Goal: Information Seeking & Learning: Compare options

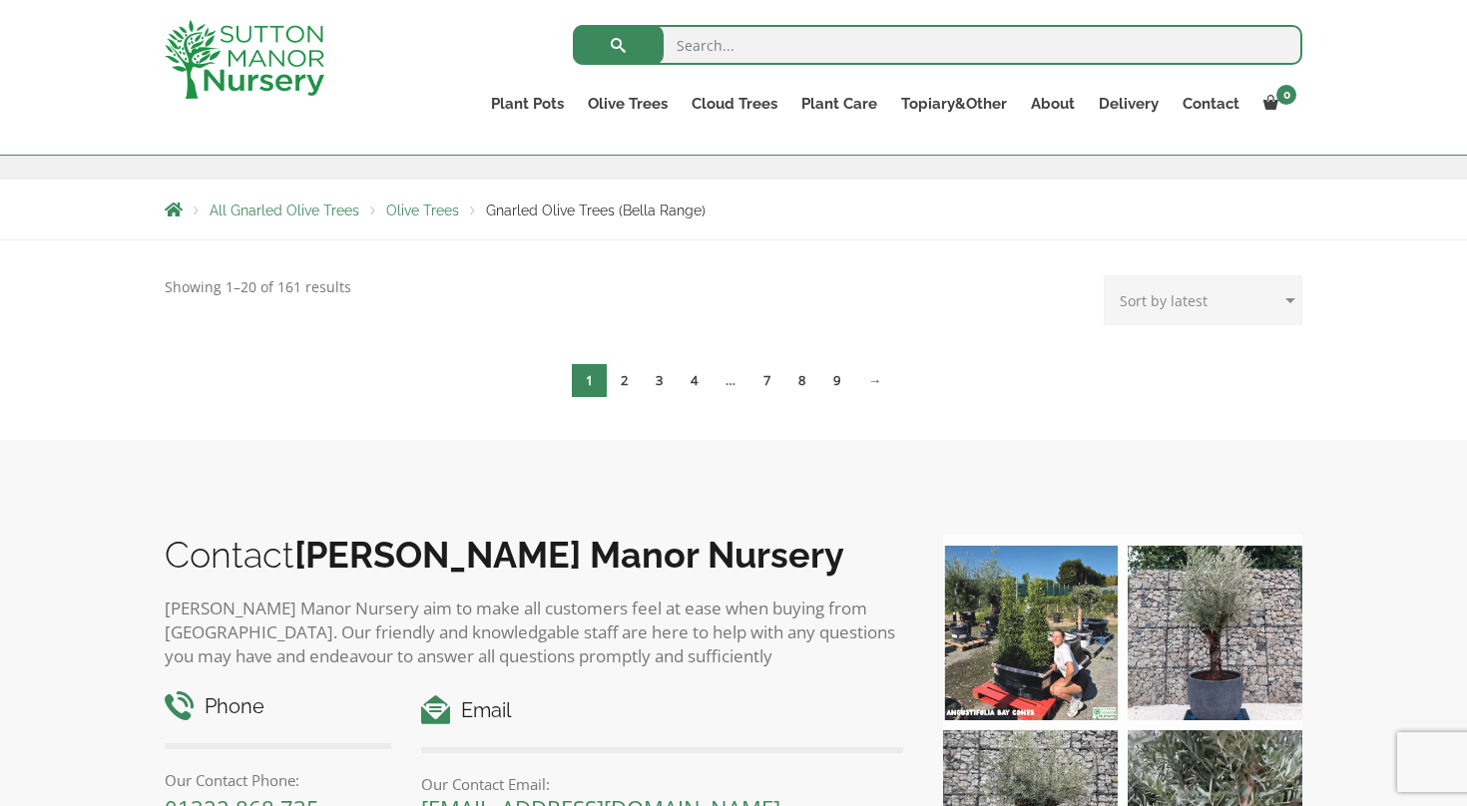
scroll to position [279, 0]
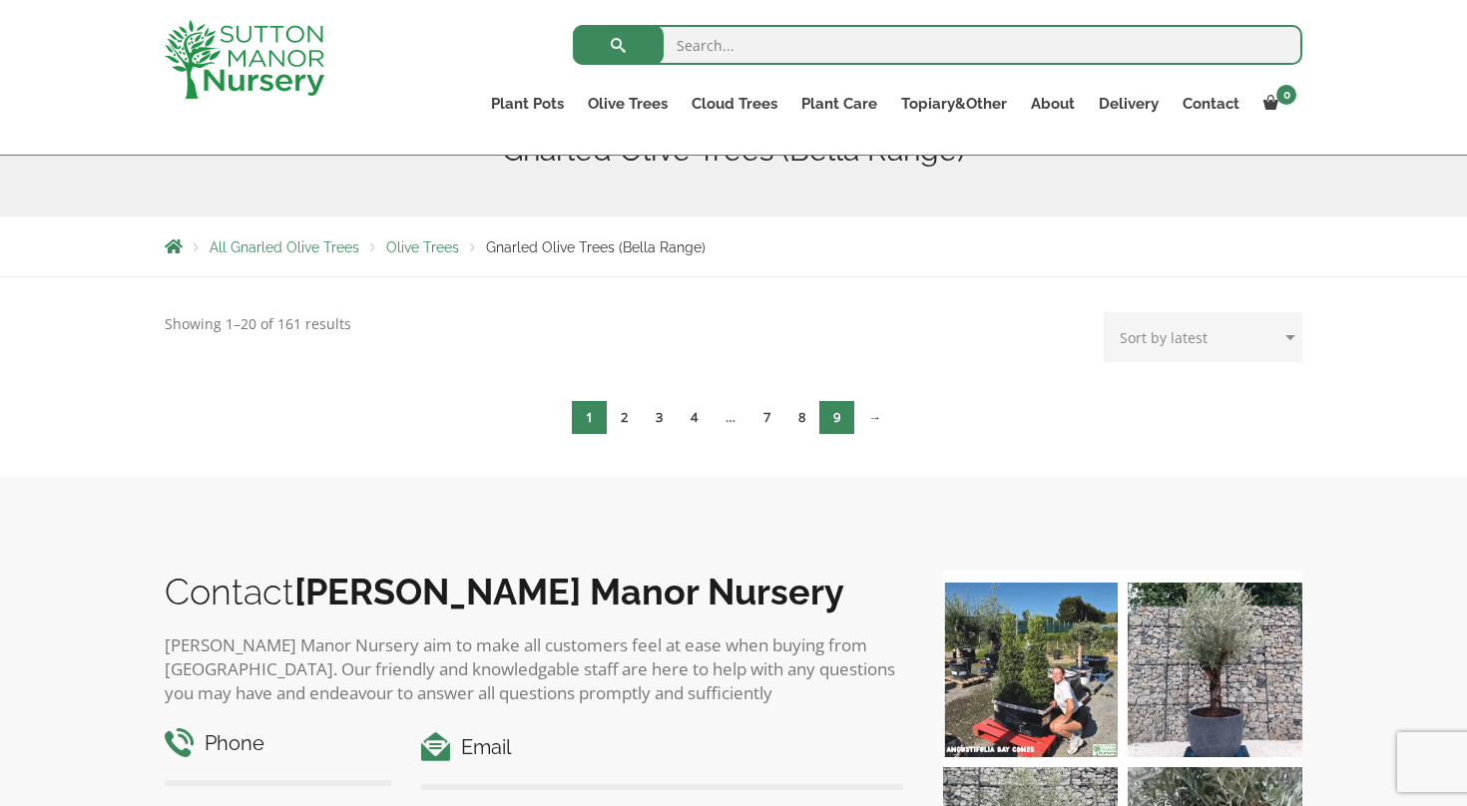
click at [841, 415] on link "9" at bounding box center [836, 417] width 35 height 33
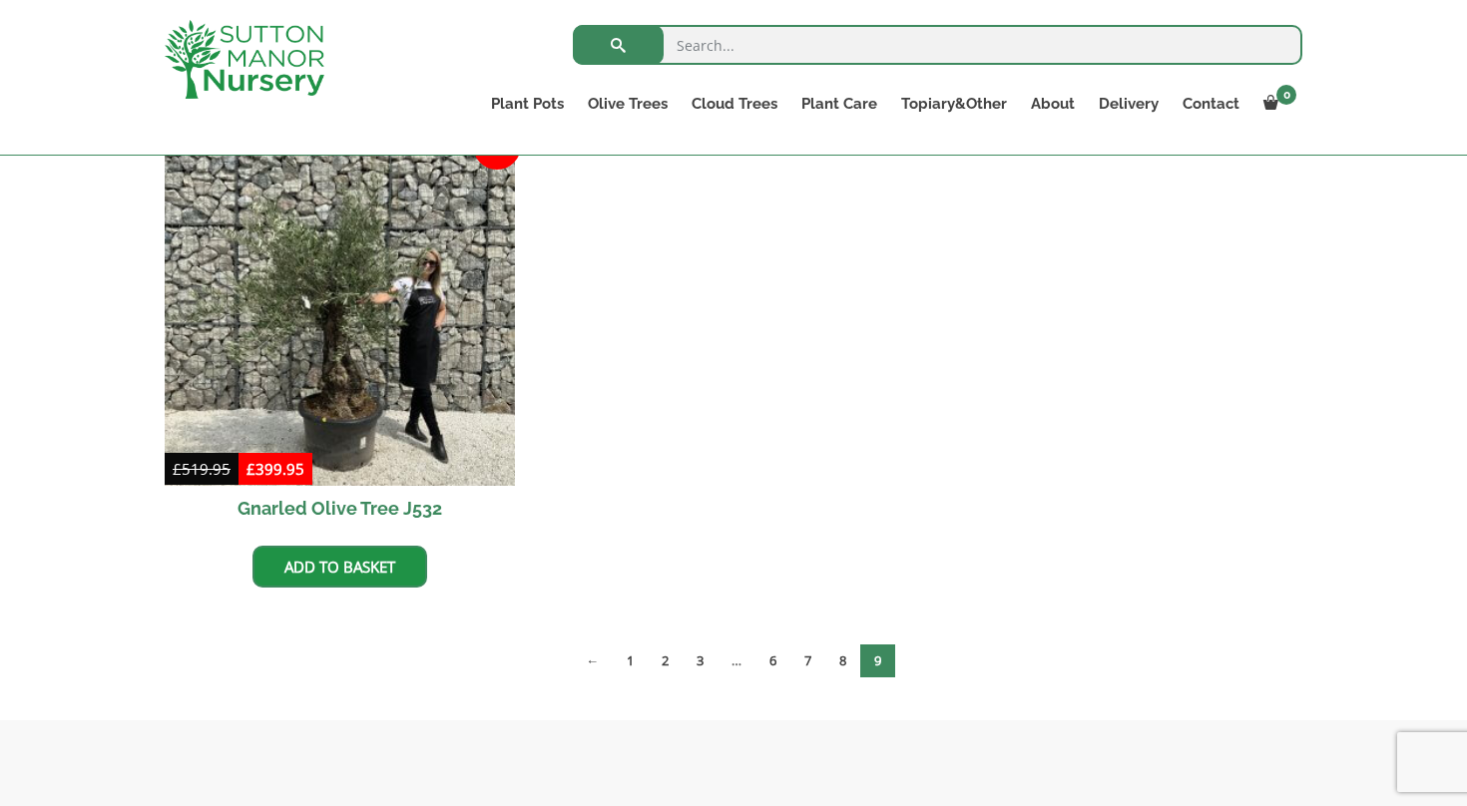
scroll to position [532, 0]
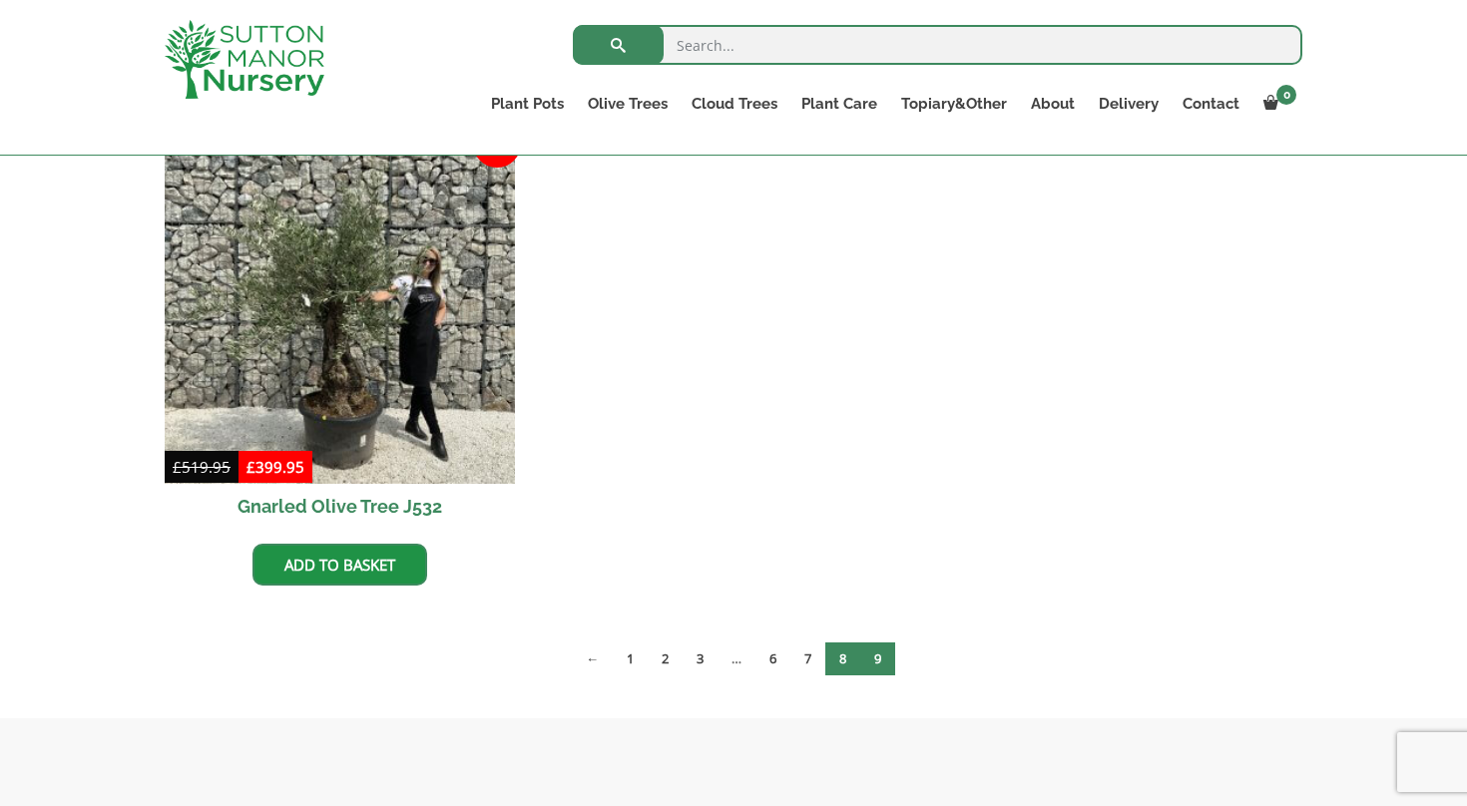
click at [846, 656] on link "8" at bounding box center [842, 659] width 35 height 33
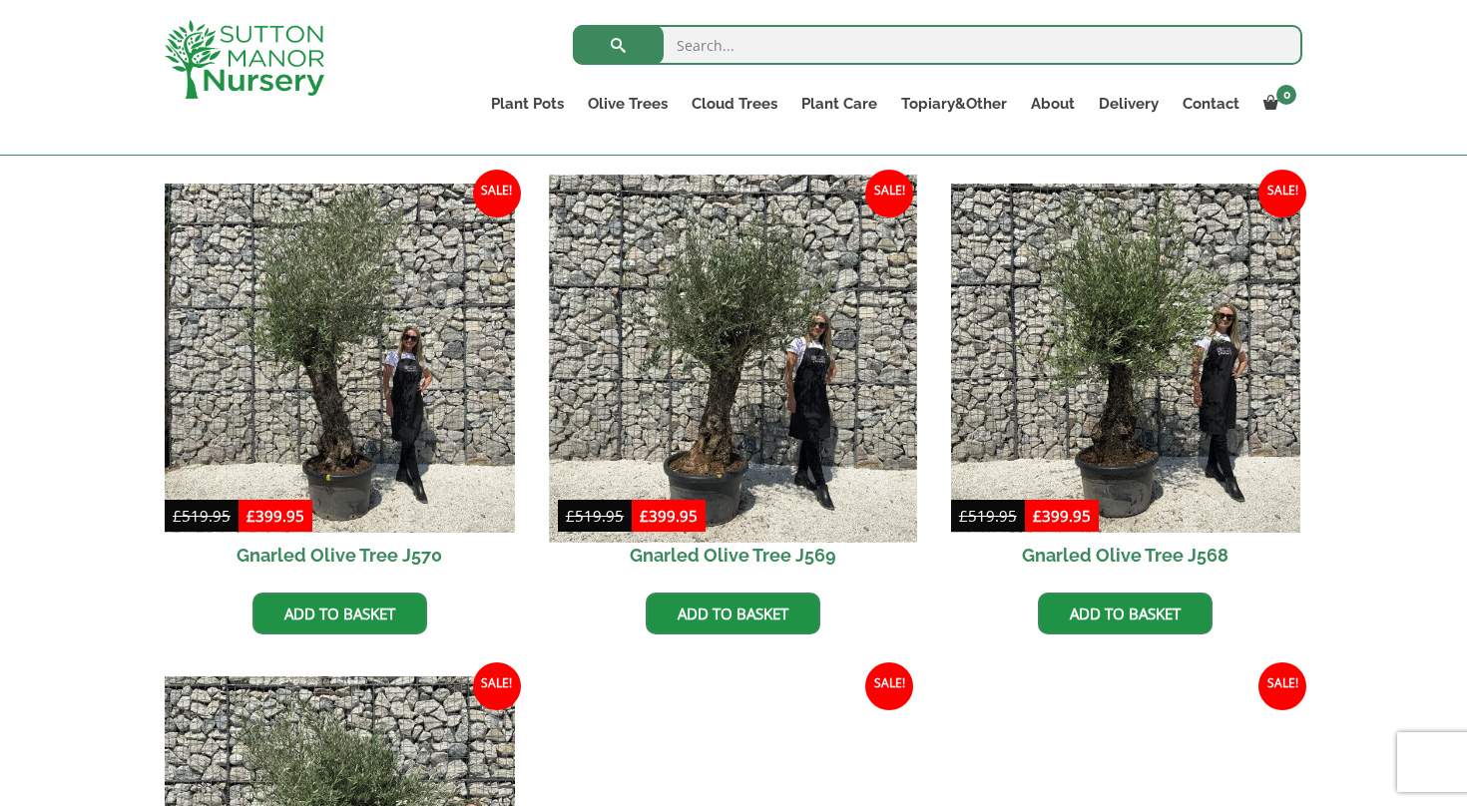
scroll to position [986, 0]
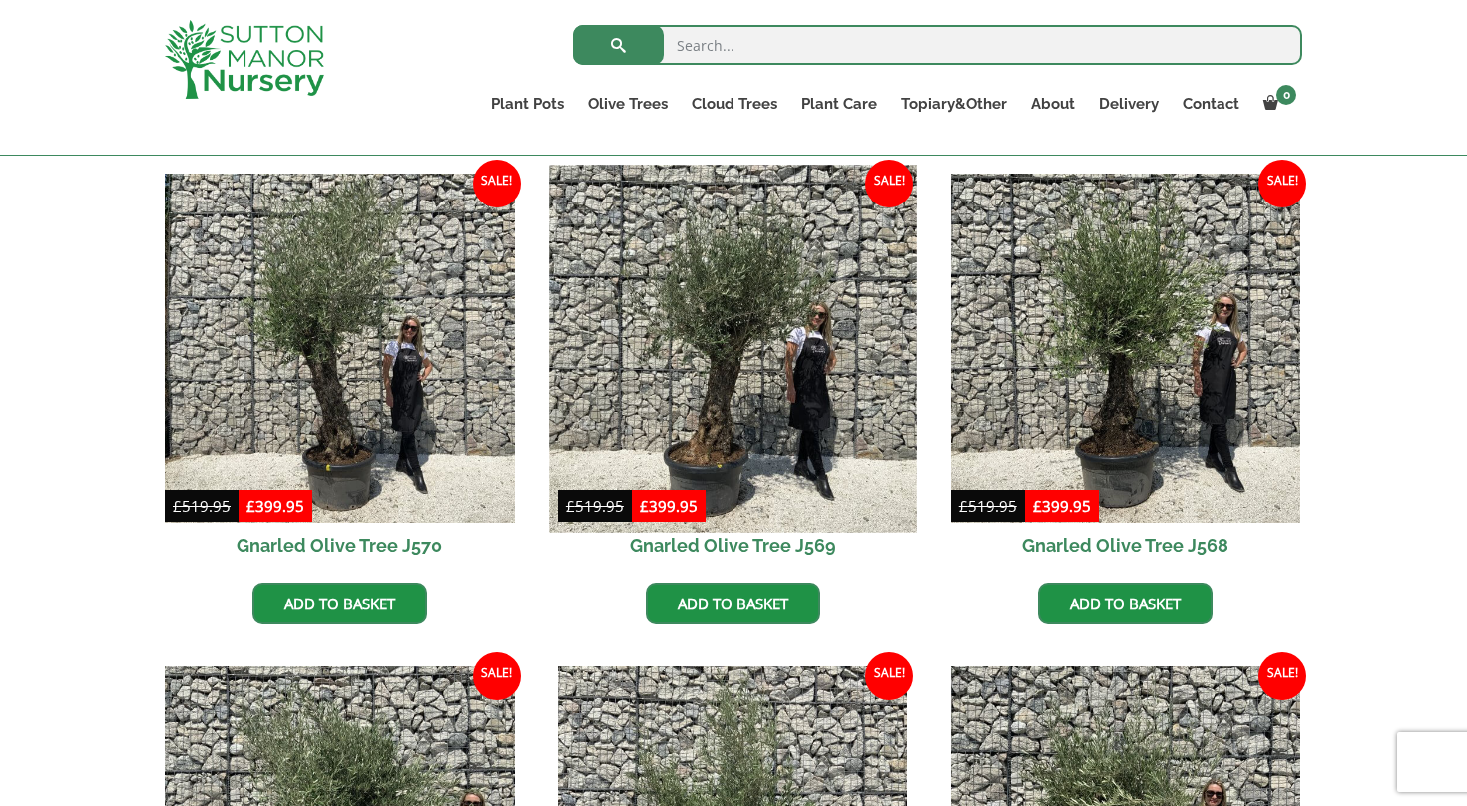
click at [737, 408] on img at bounding box center [732, 348] width 367 height 367
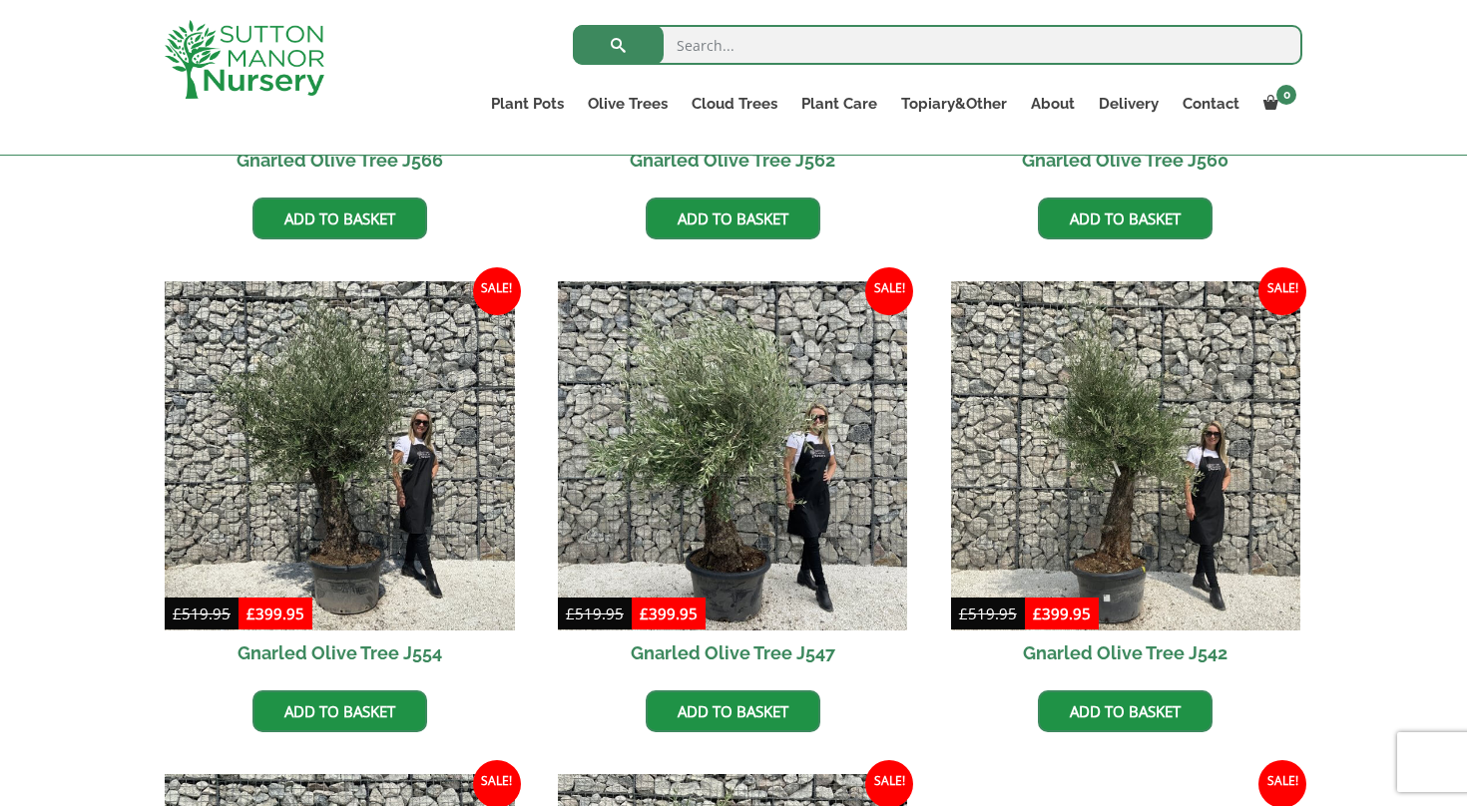
scroll to position [1871, 0]
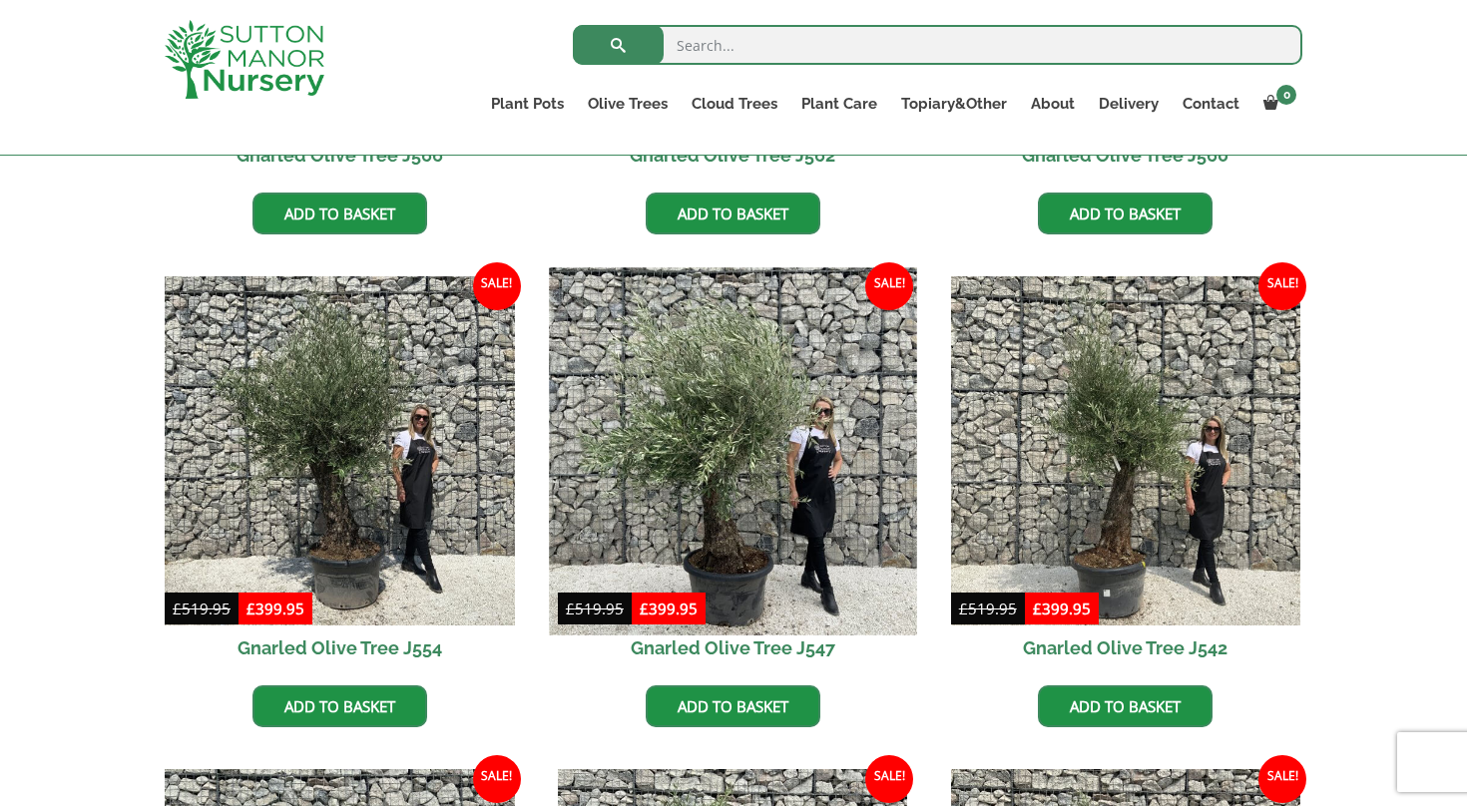
click at [730, 497] on img at bounding box center [732, 451] width 367 height 367
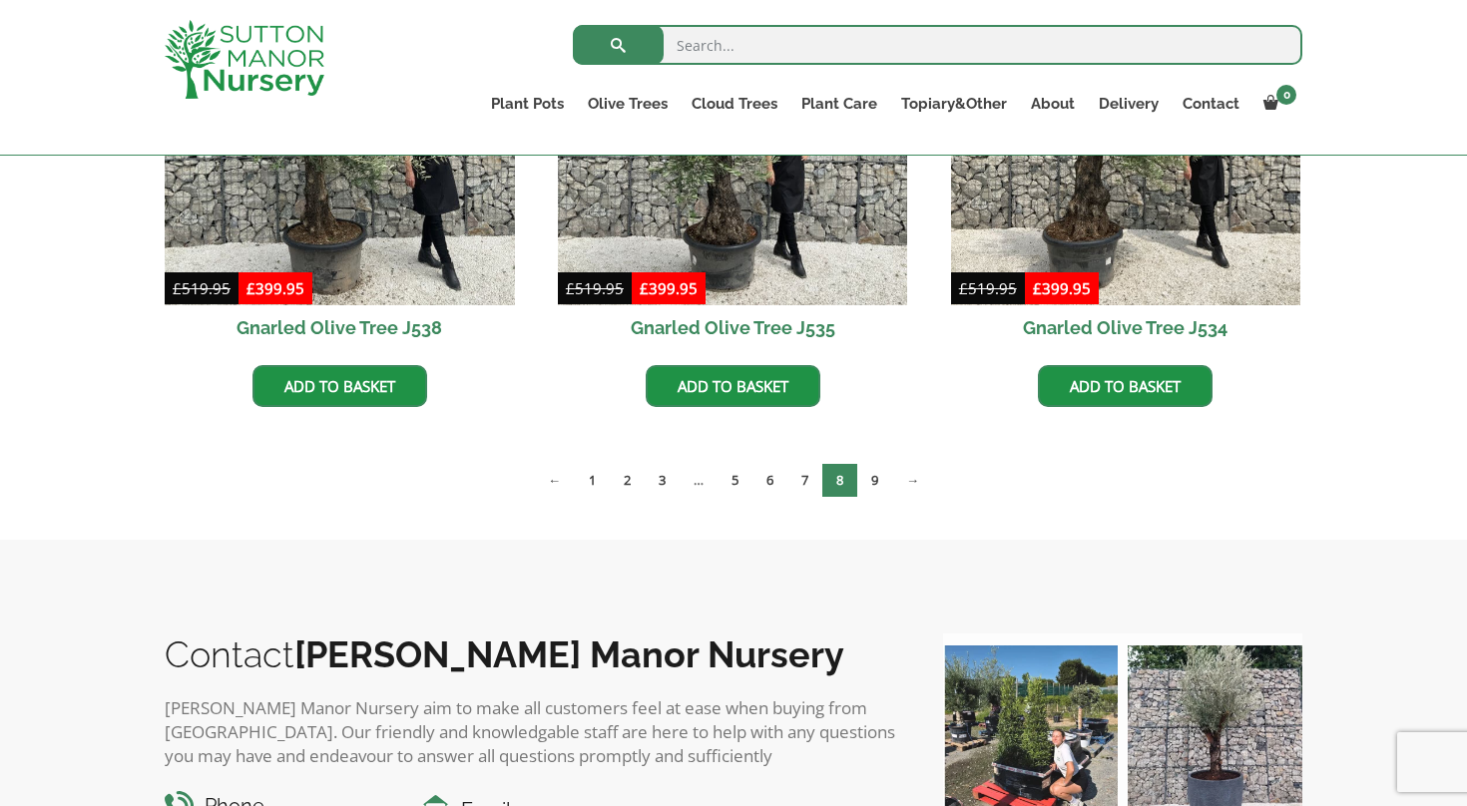
scroll to position [2688, 0]
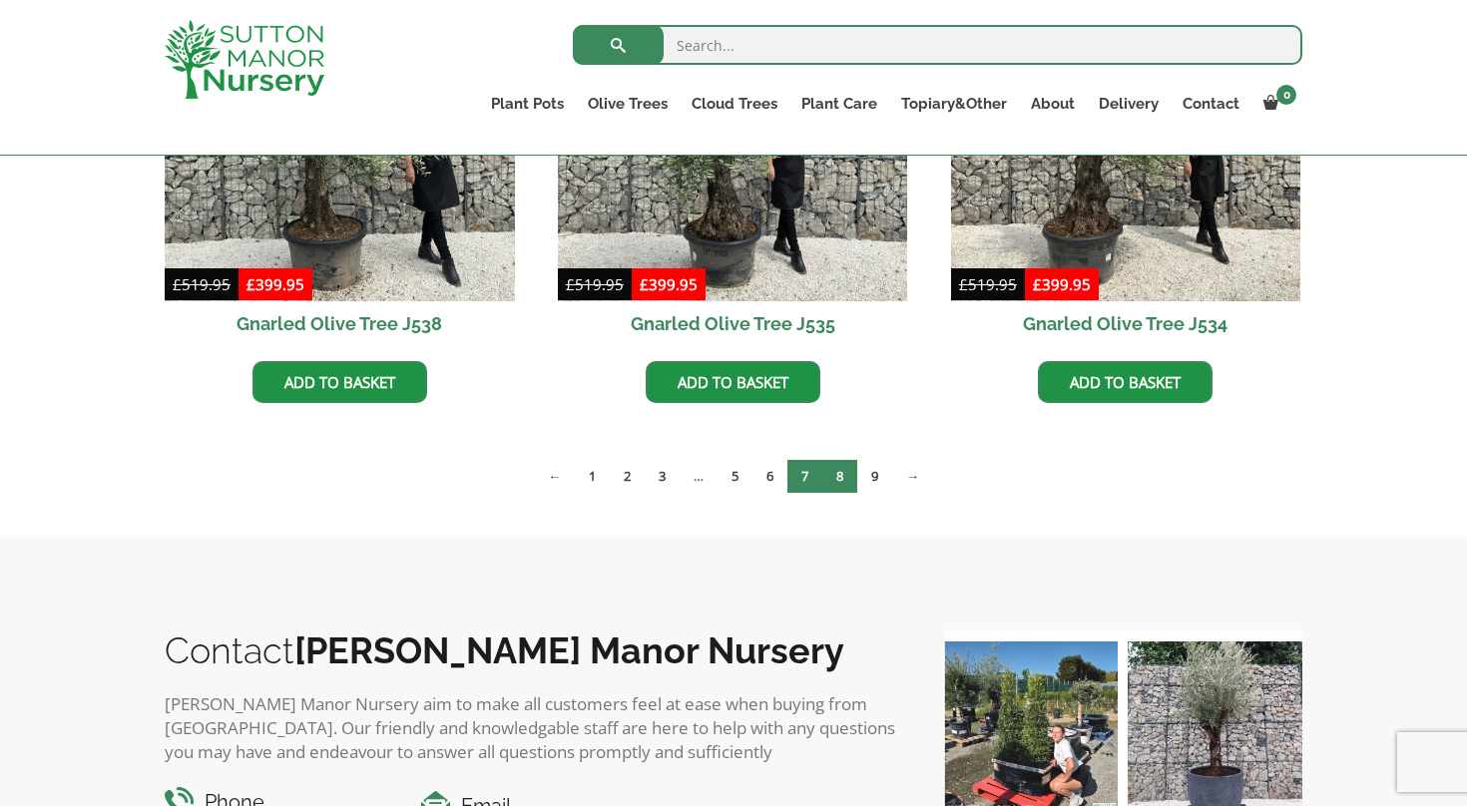
click at [810, 482] on link "7" at bounding box center [805, 476] width 35 height 33
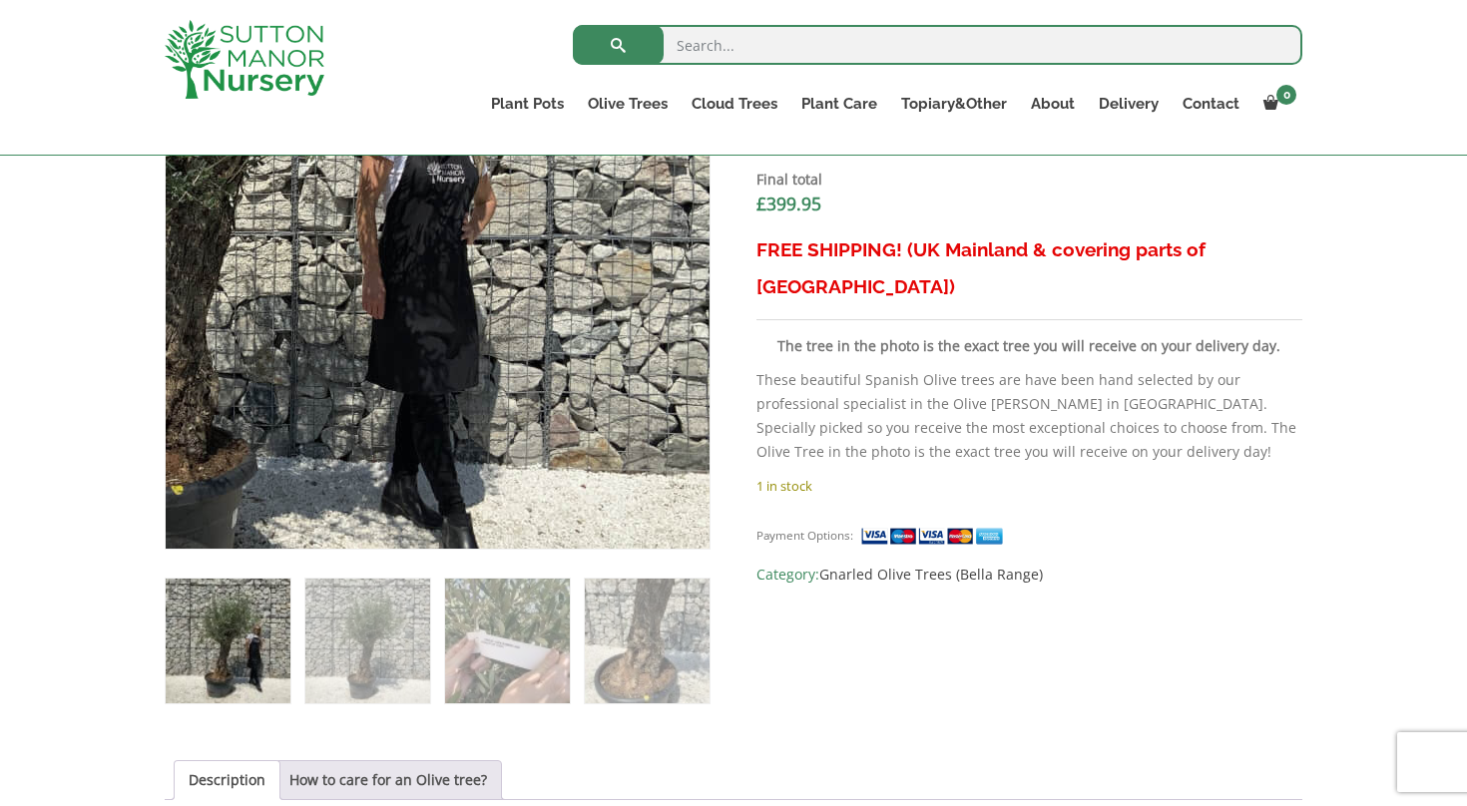
scroll to position [783, 0]
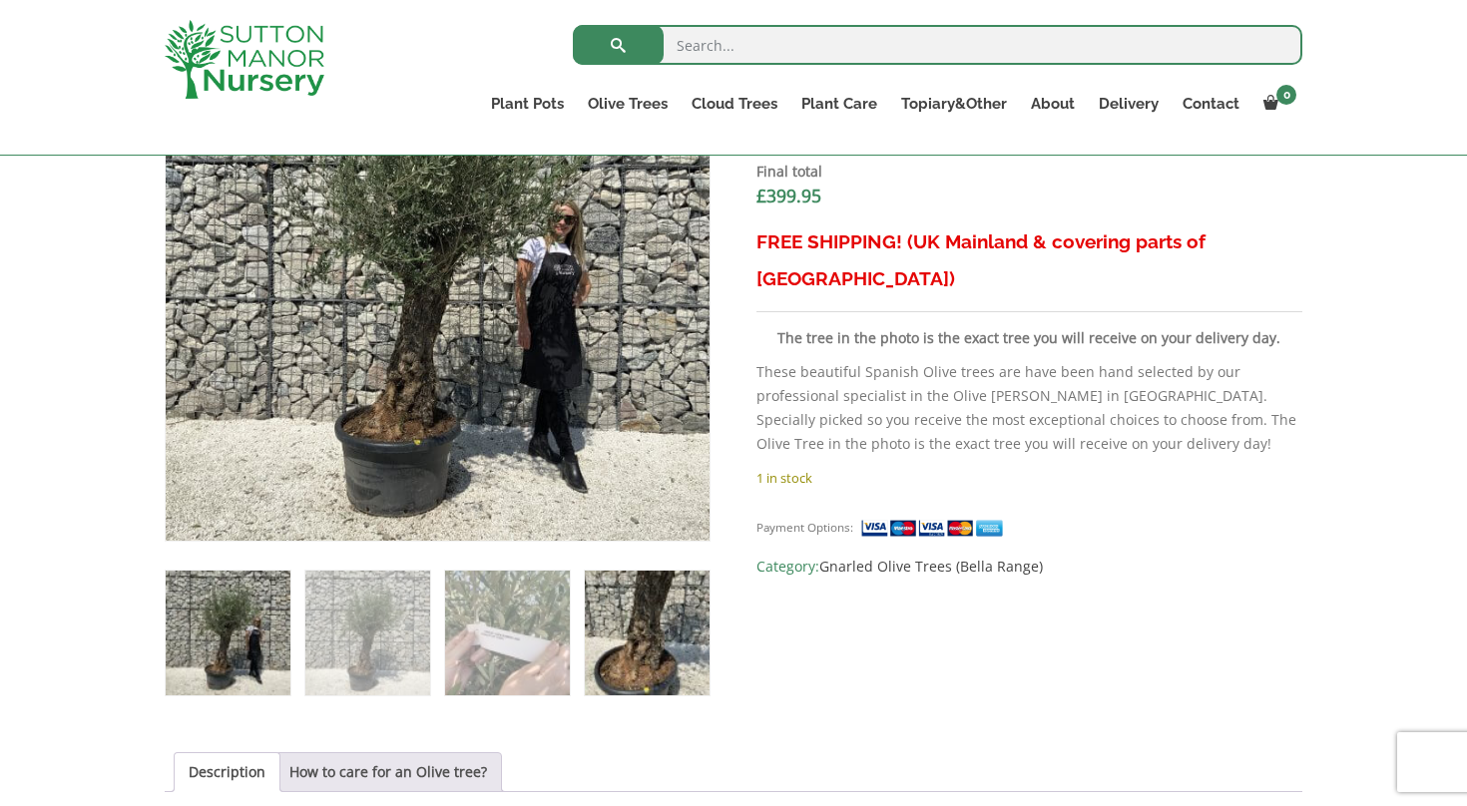
click at [650, 629] on img at bounding box center [647, 633] width 125 height 125
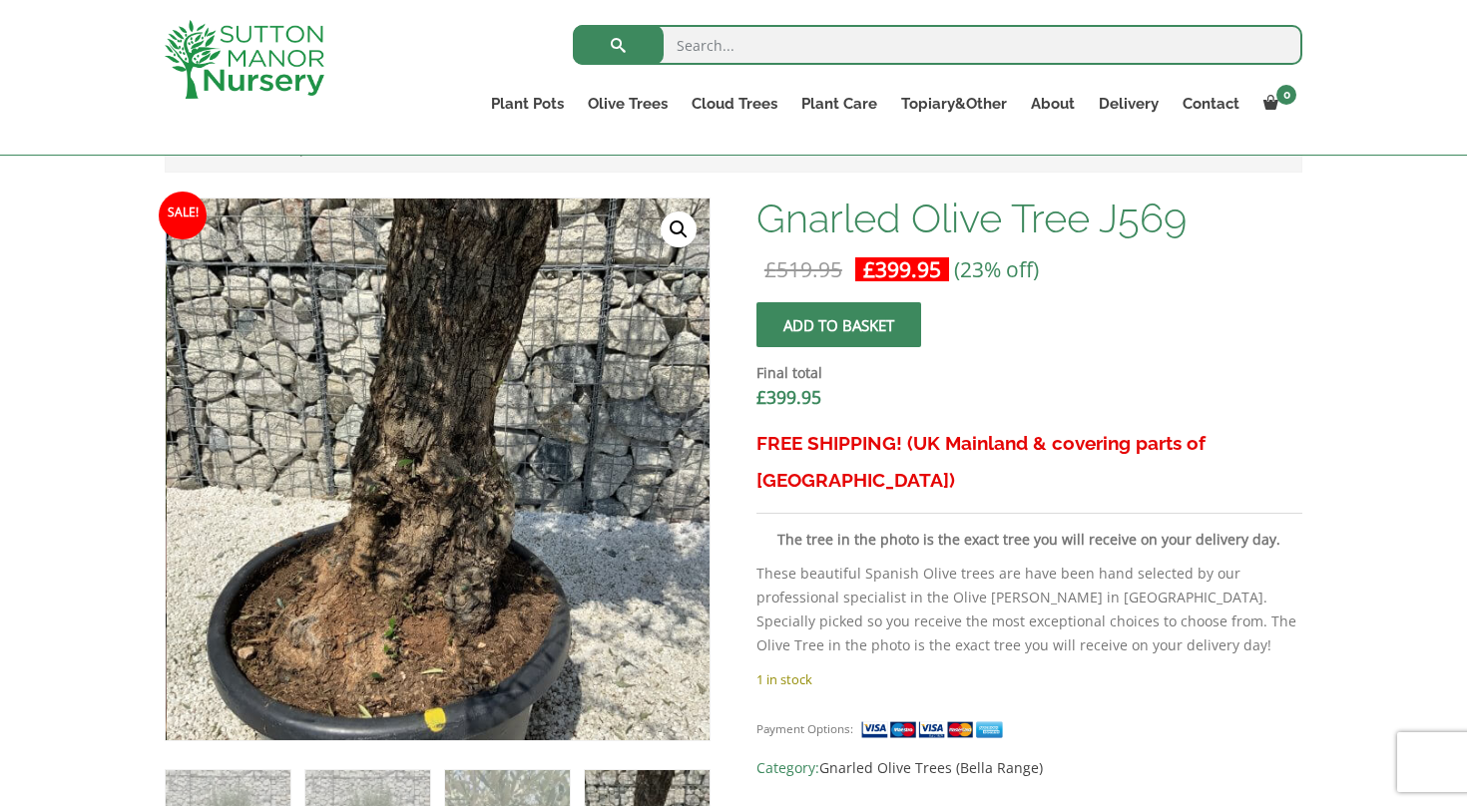
scroll to position [574, 0]
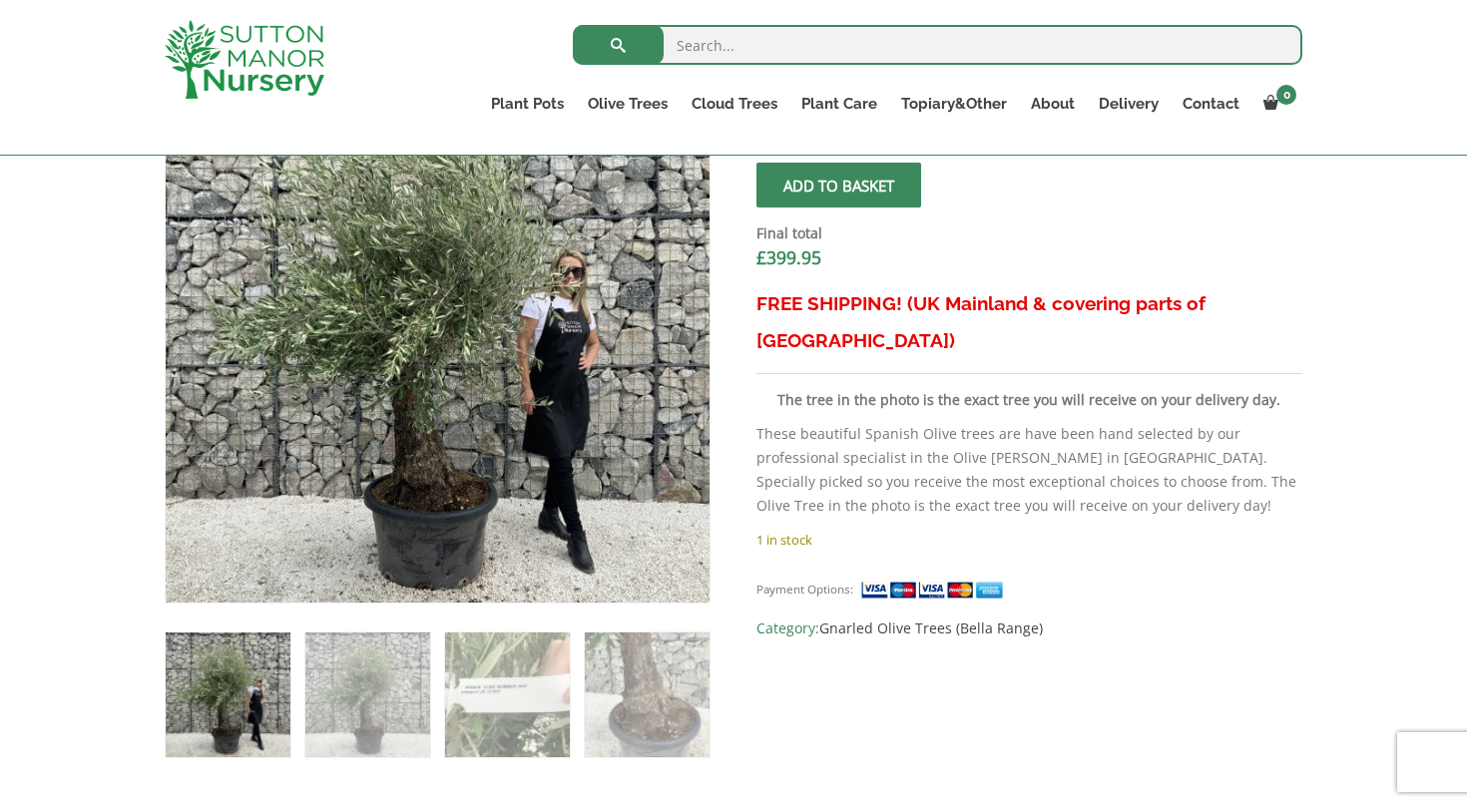
scroll to position [723, 0]
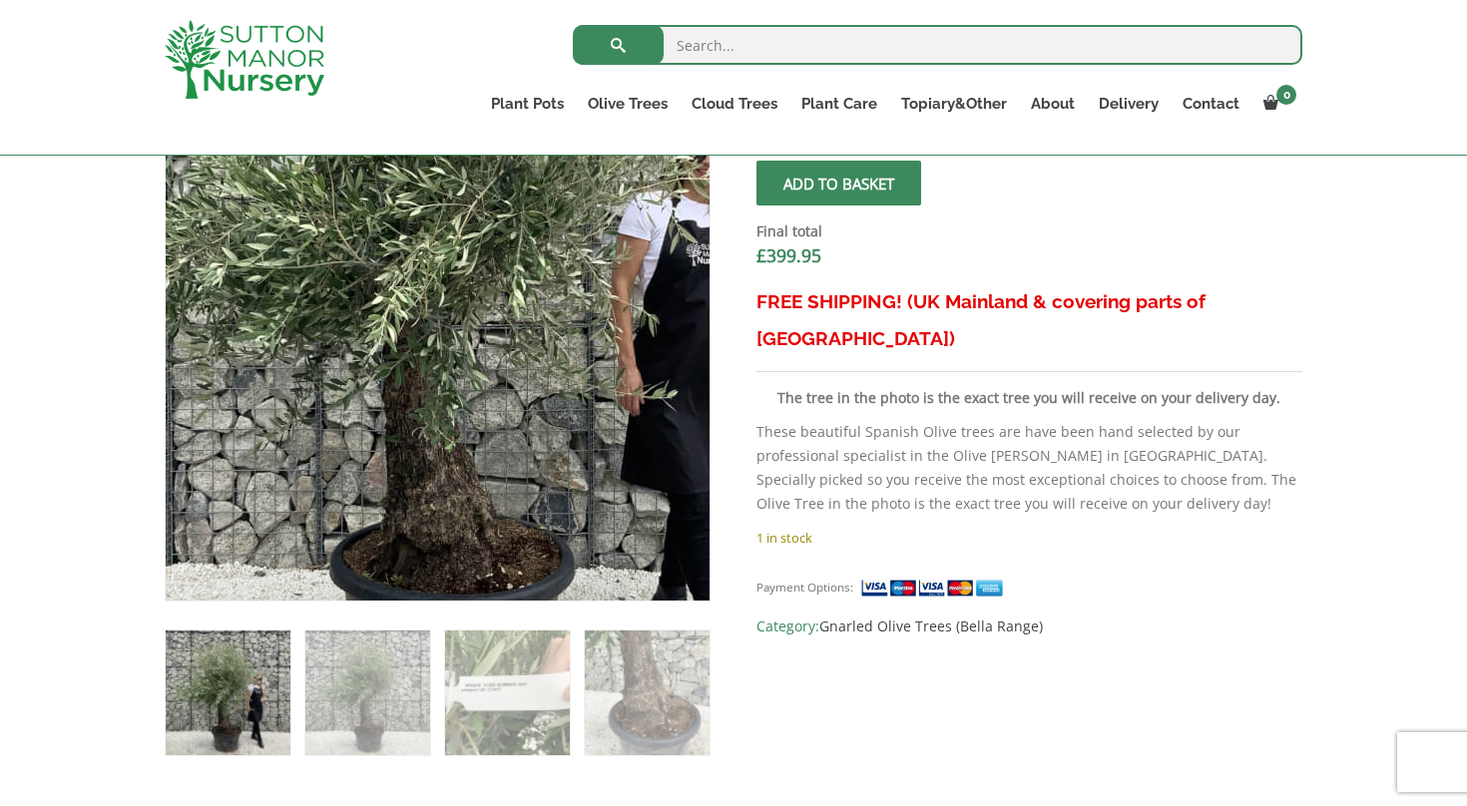
click at [405, 410] on img at bounding box center [465, 261] width 998 height 998
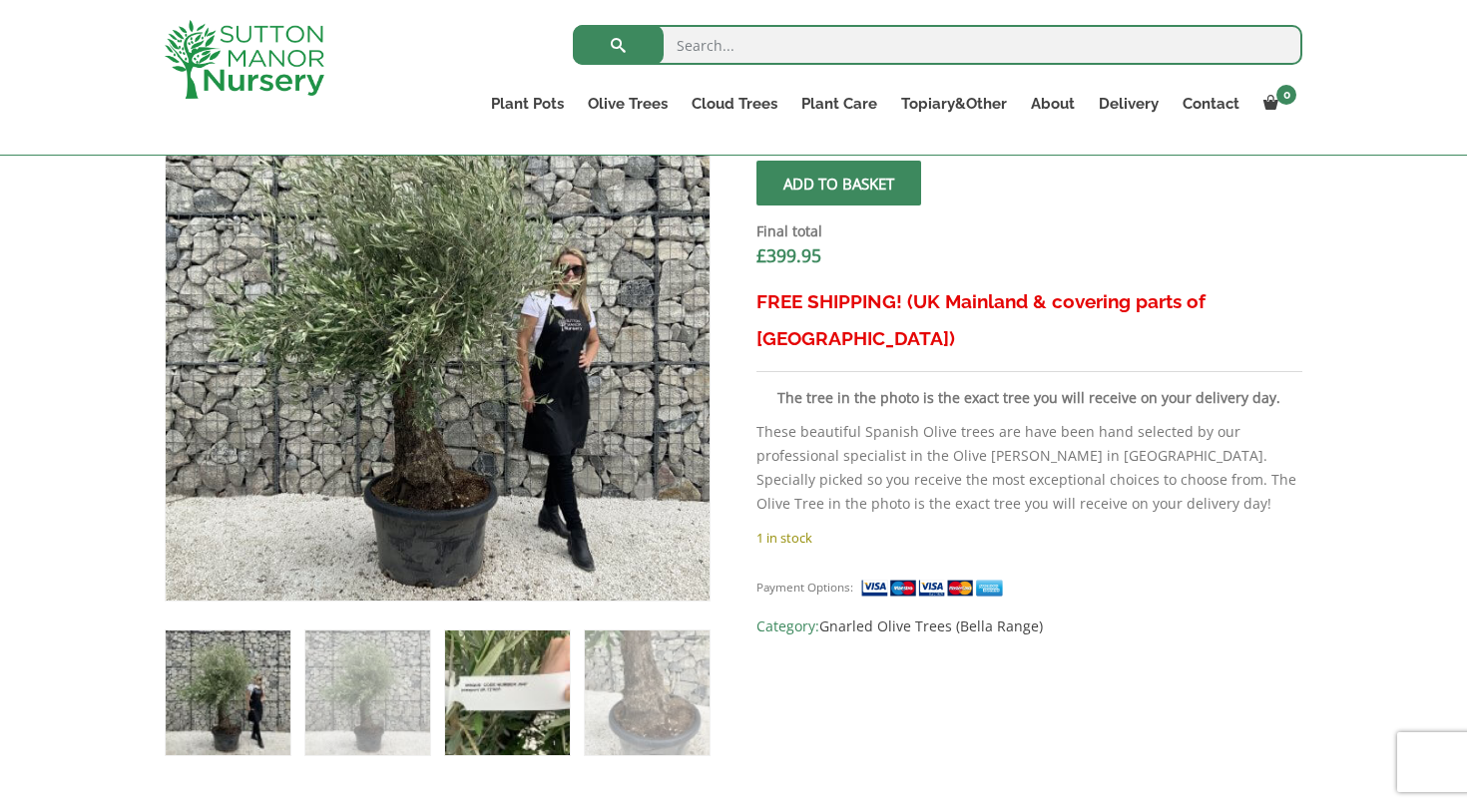
click at [499, 689] on img at bounding box center [507, 693] width 125 height 125
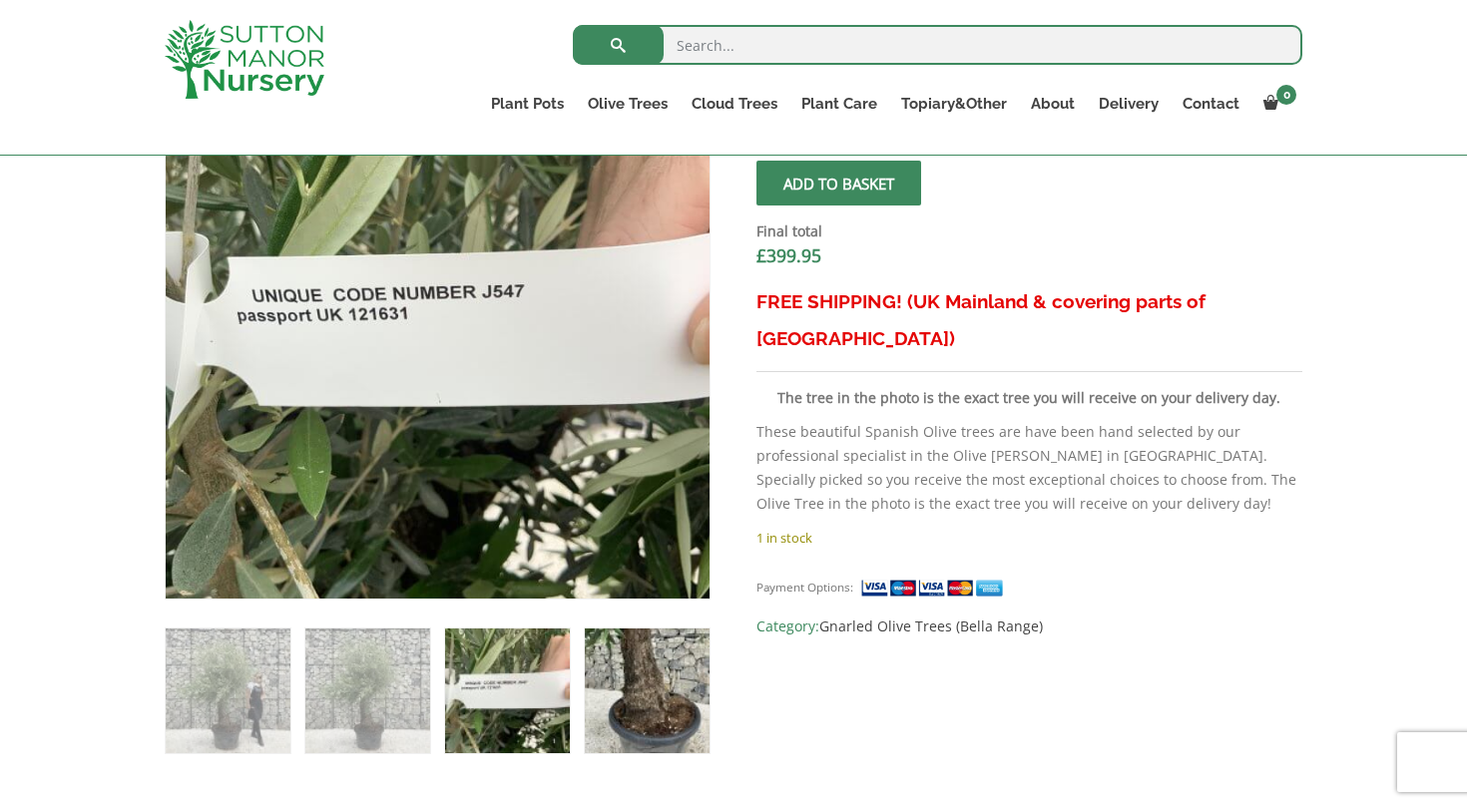
click at [655, 683] on img at bounding box center [647, 691] width 125 height 125
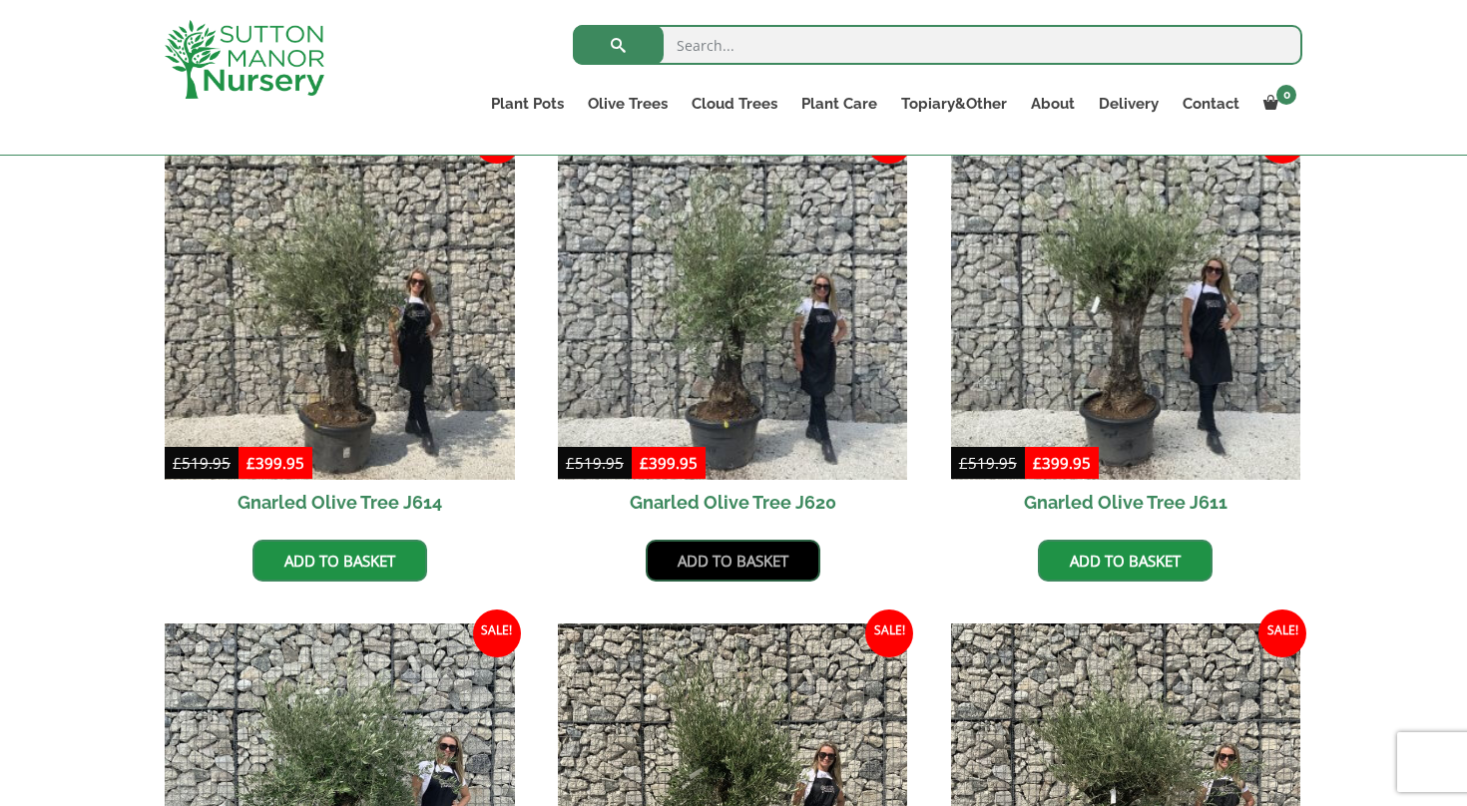
scroll to position [535, 0]
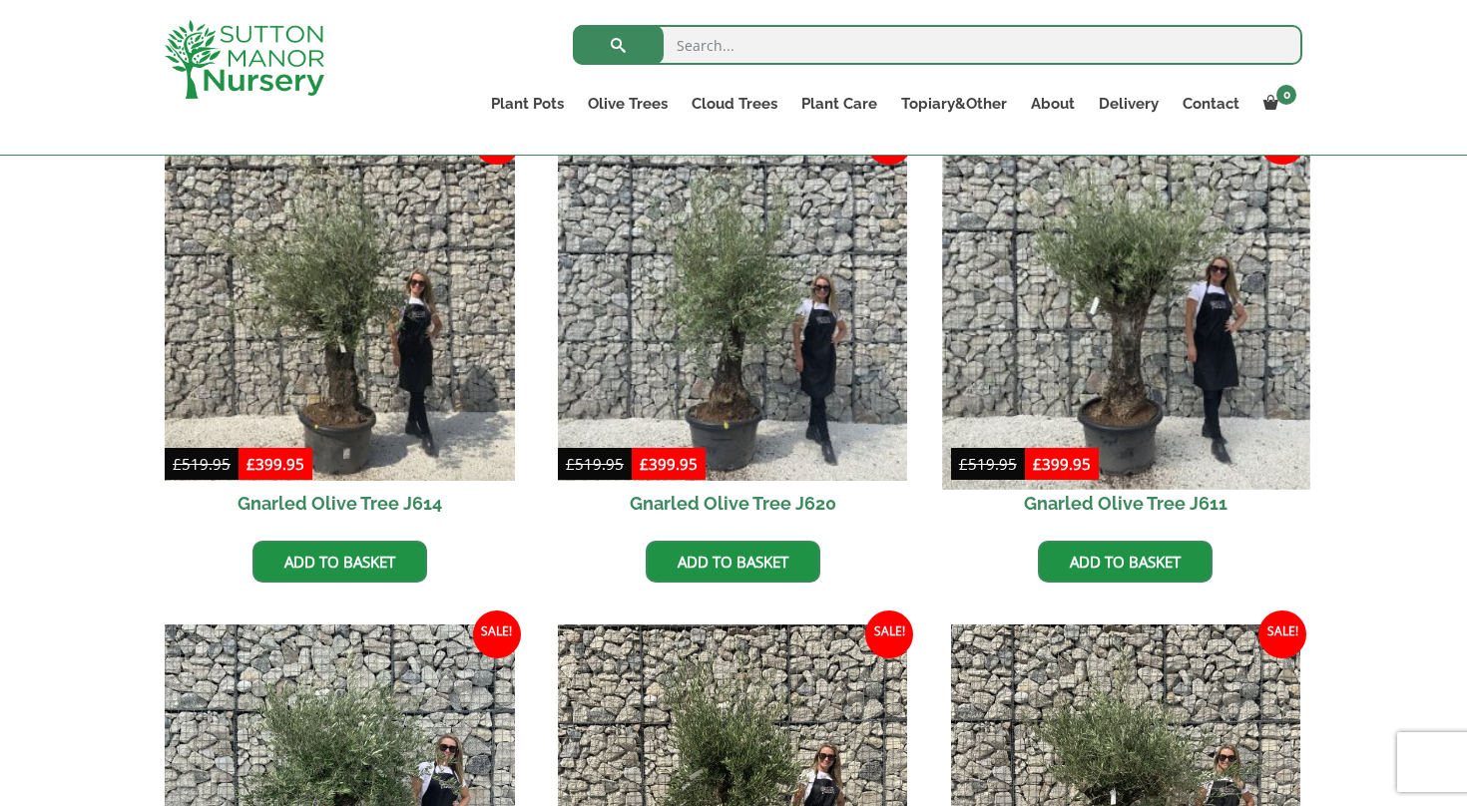
click at [1127, 364] on img at bounding box center [1125, 305] width 367 height 367
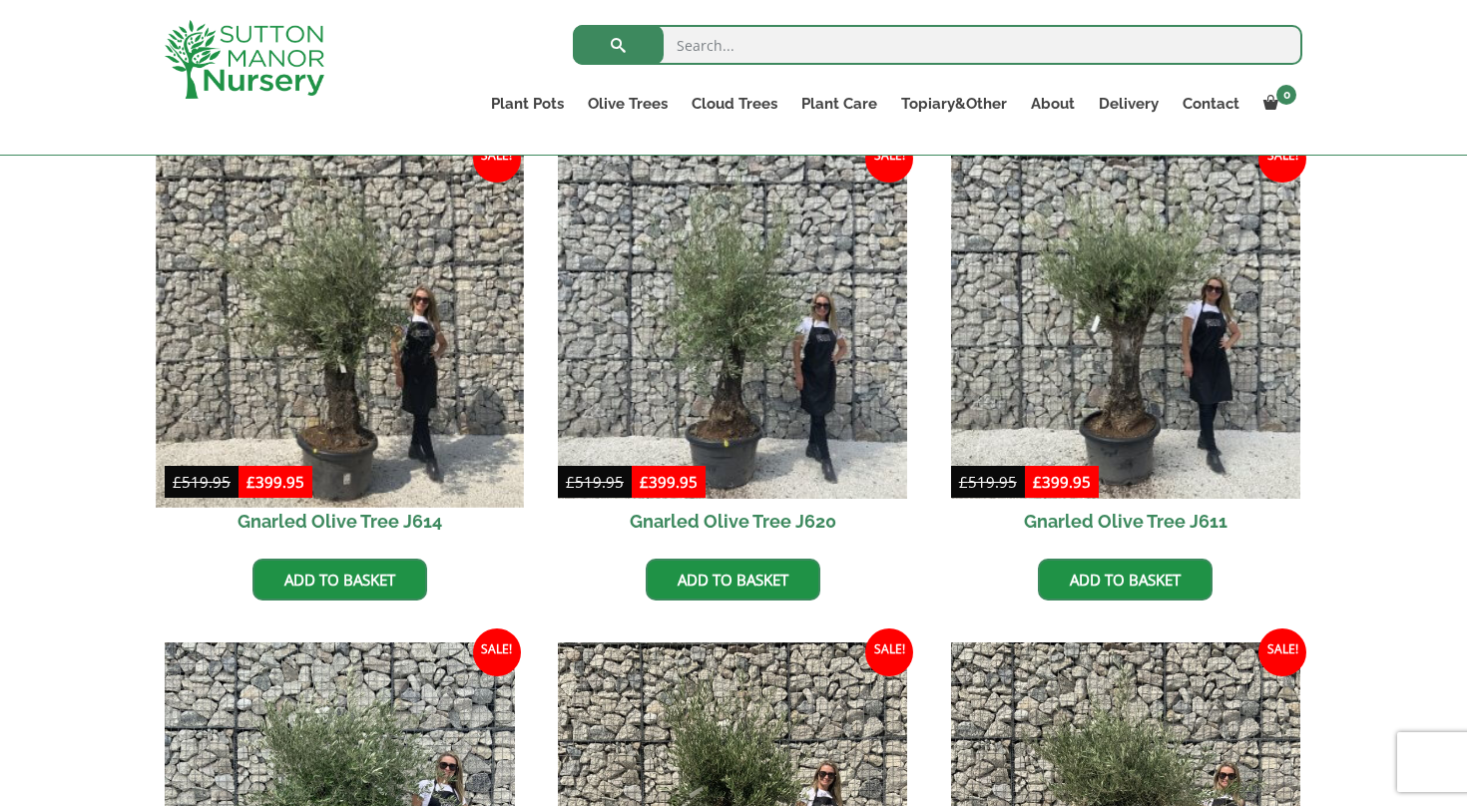
scroll to position [506, 0]
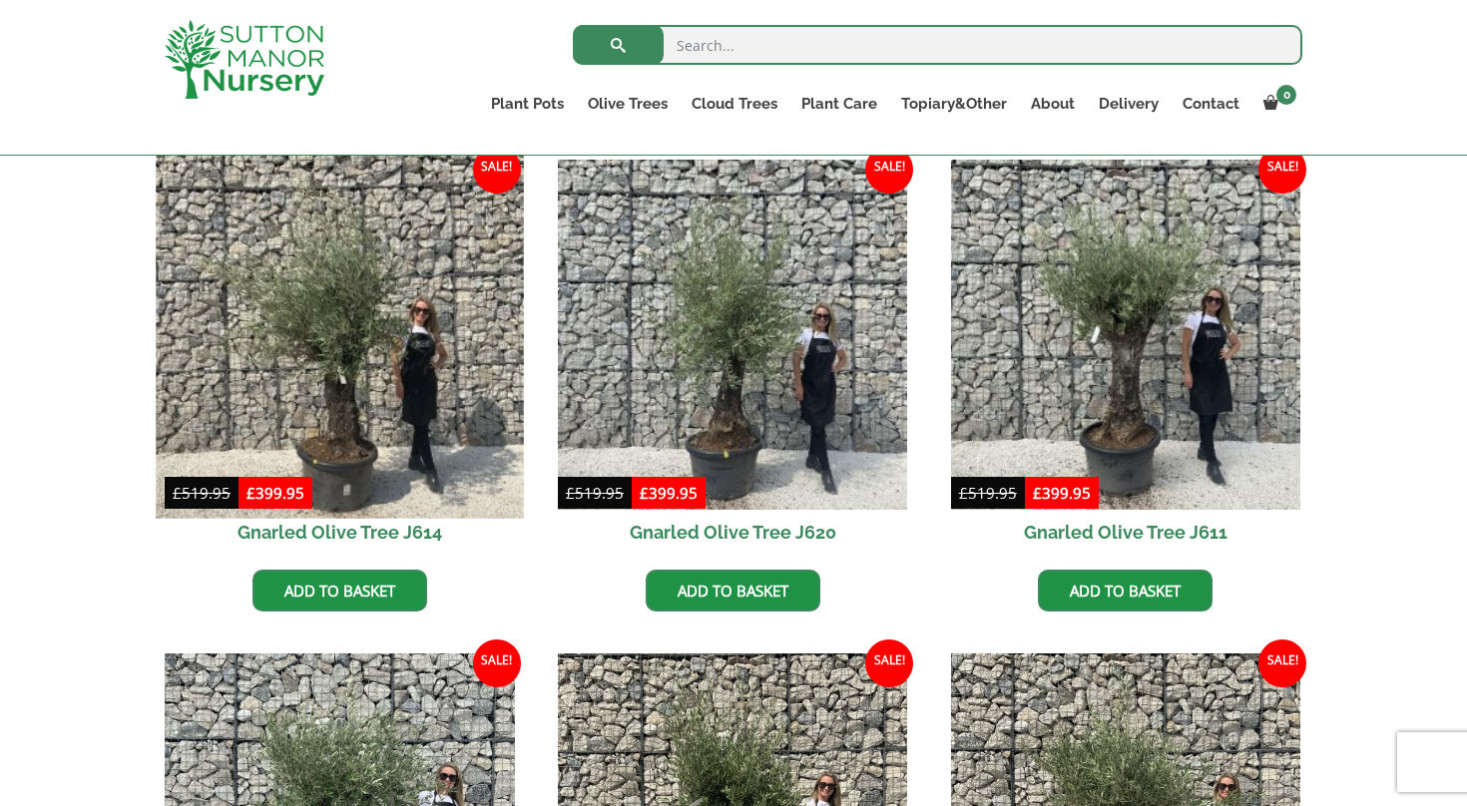
click at [348, 388] on img at bounding box center [339, 334] width 367 height 367
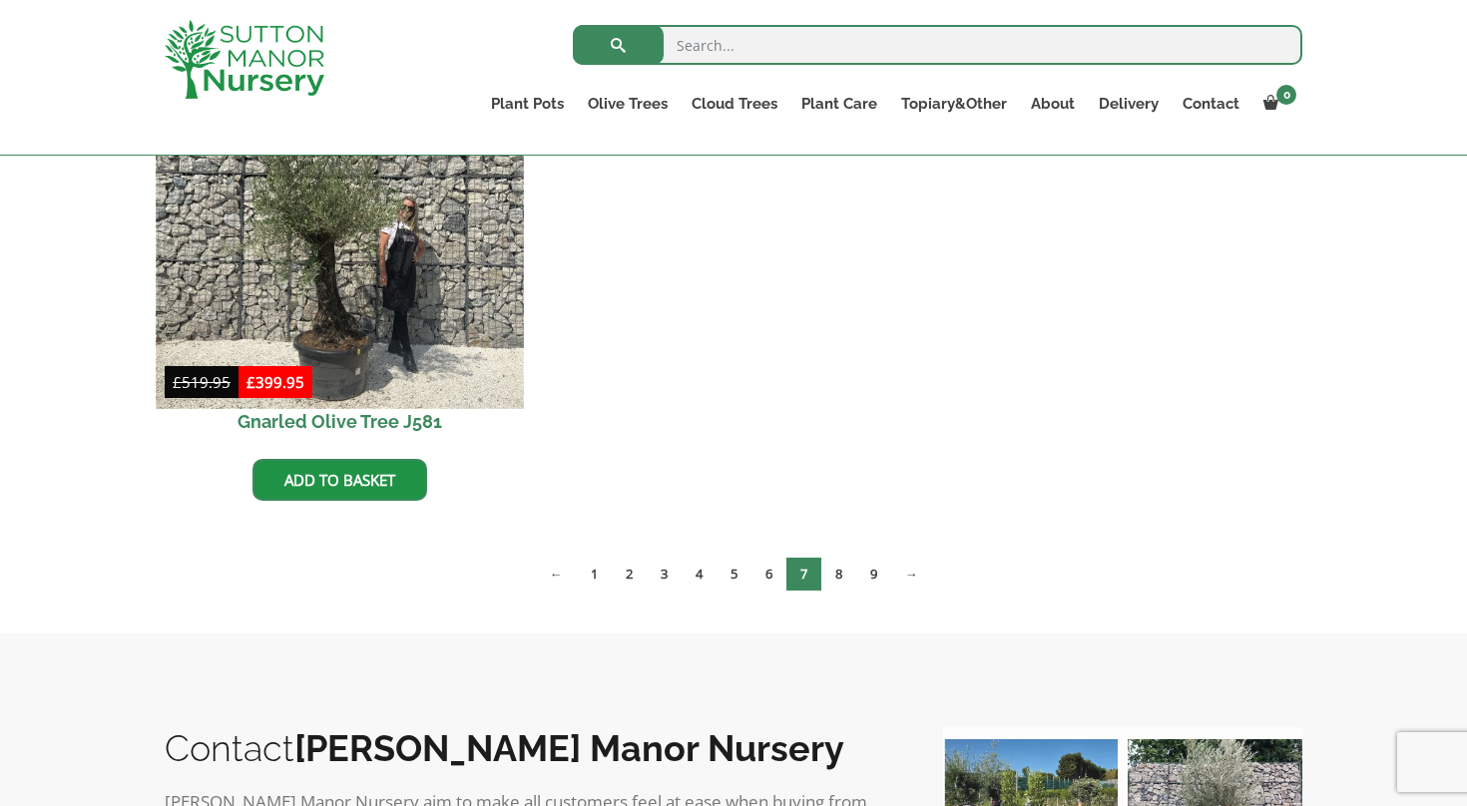
scroll to position [2099, 0]
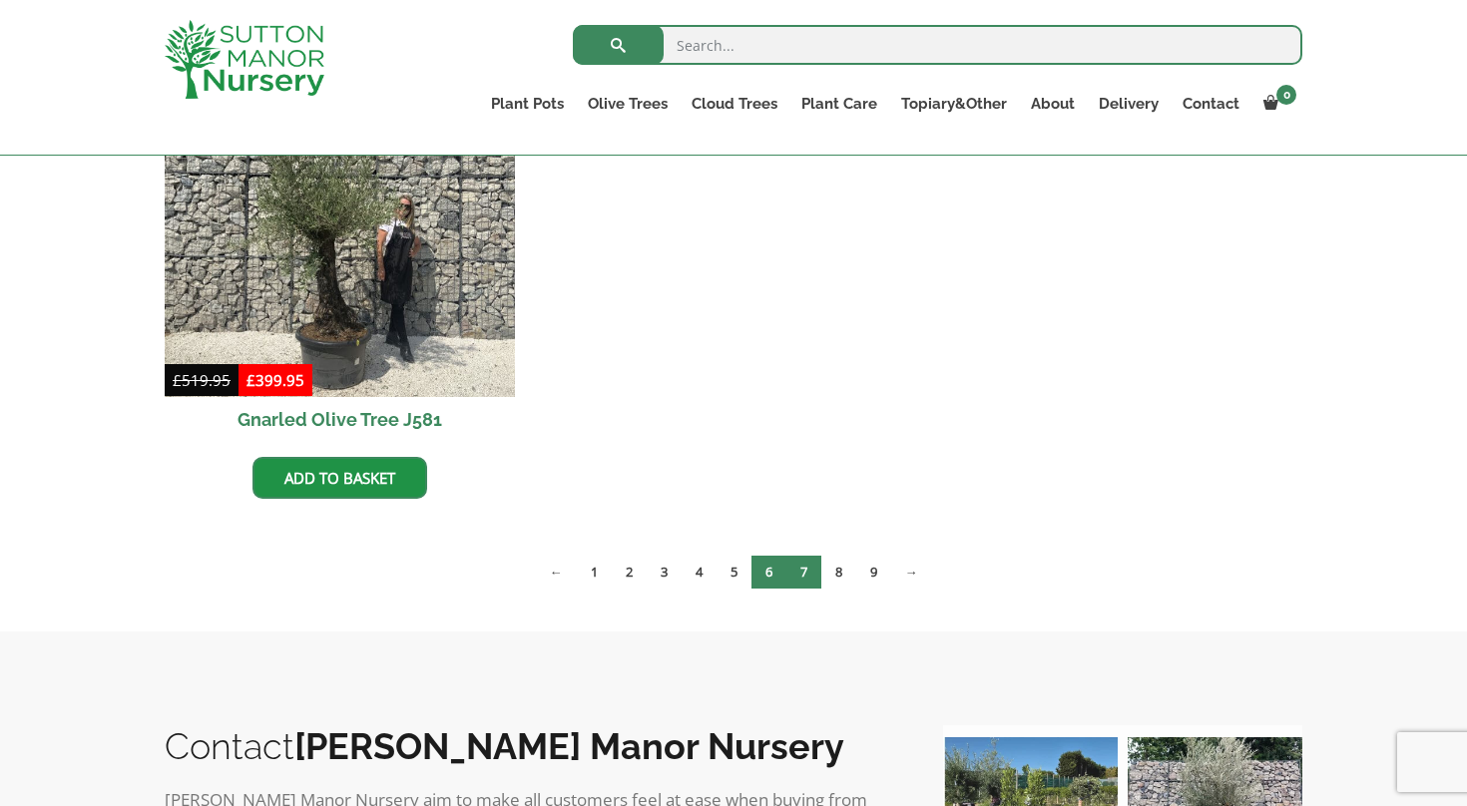
click at [765, 568] on link "6" at bounding box center [769, 572] width 35 height 33
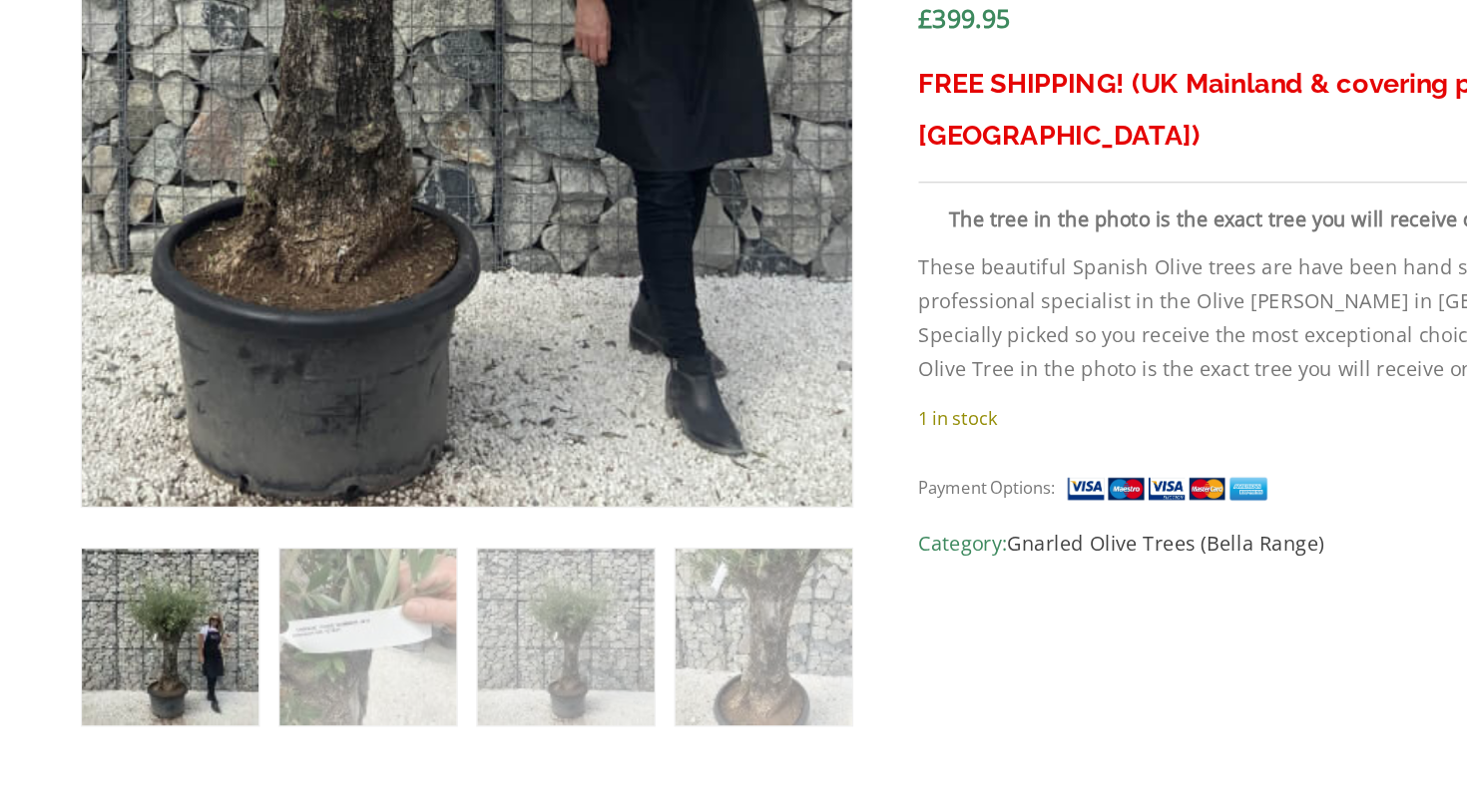
scroll to position [730, 0]
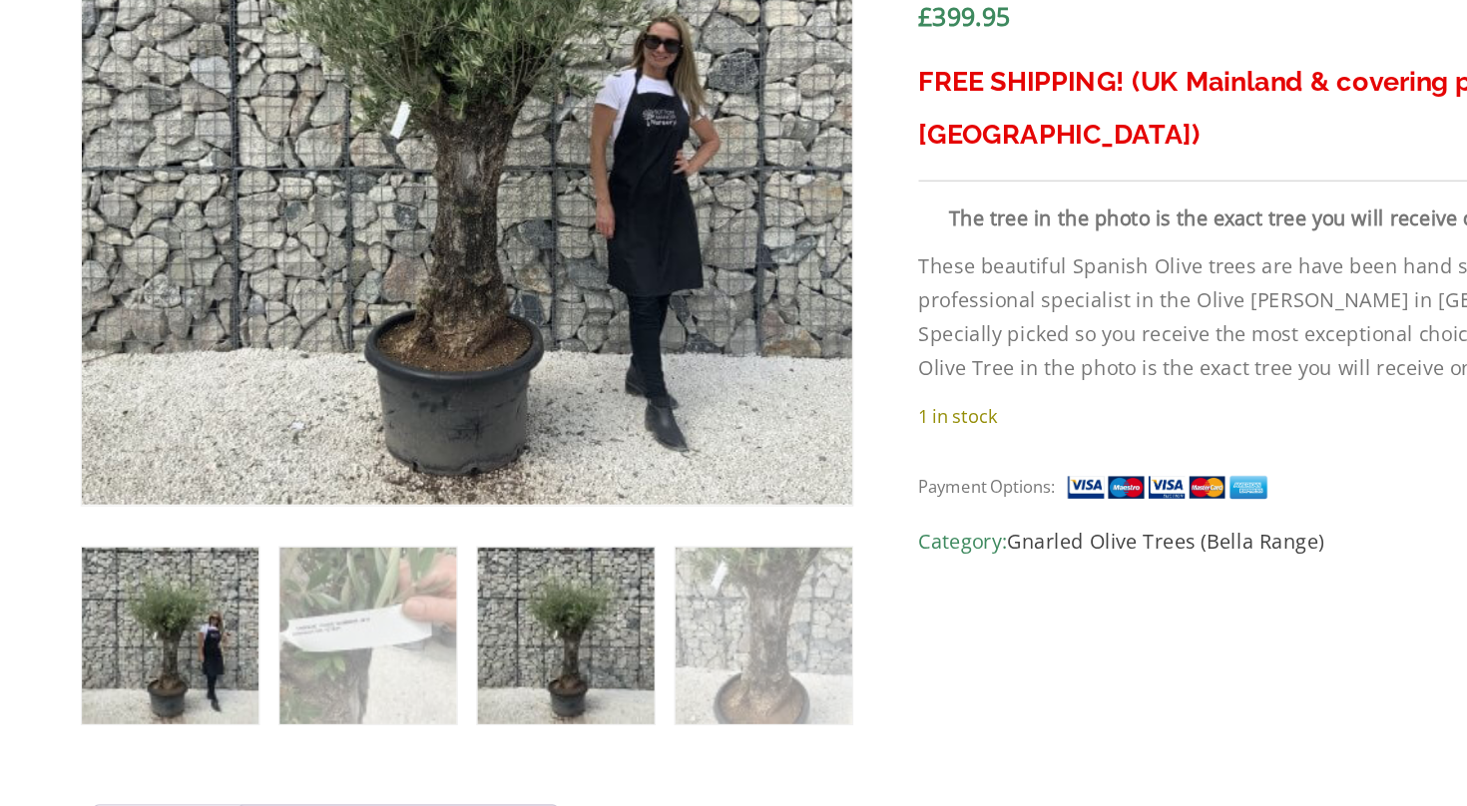
click at [445, 624] on img at bounding box center [507, 686] width 125 height 125
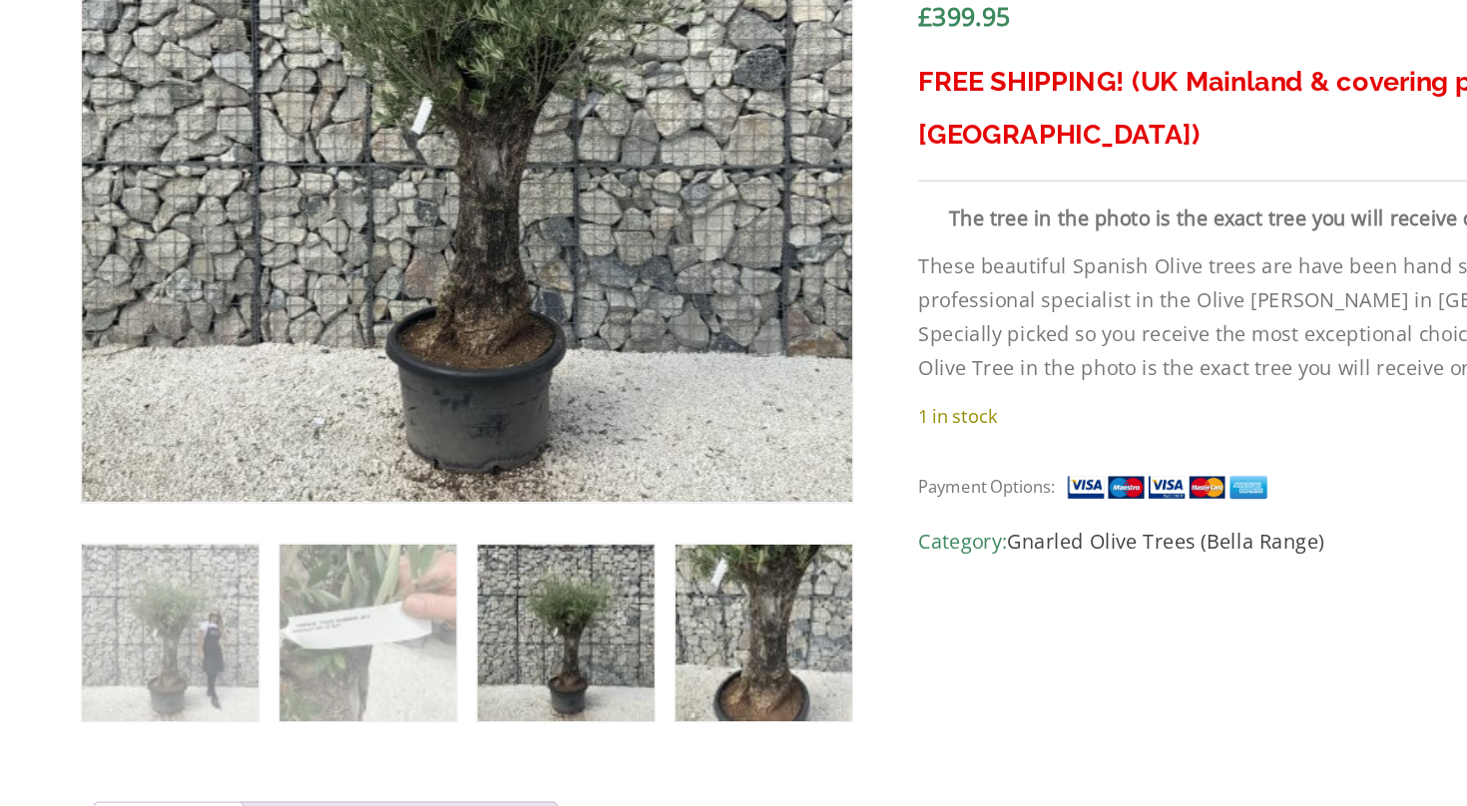
click at [585, 622] on img at bounding box center [647, 684] width 125 height 125
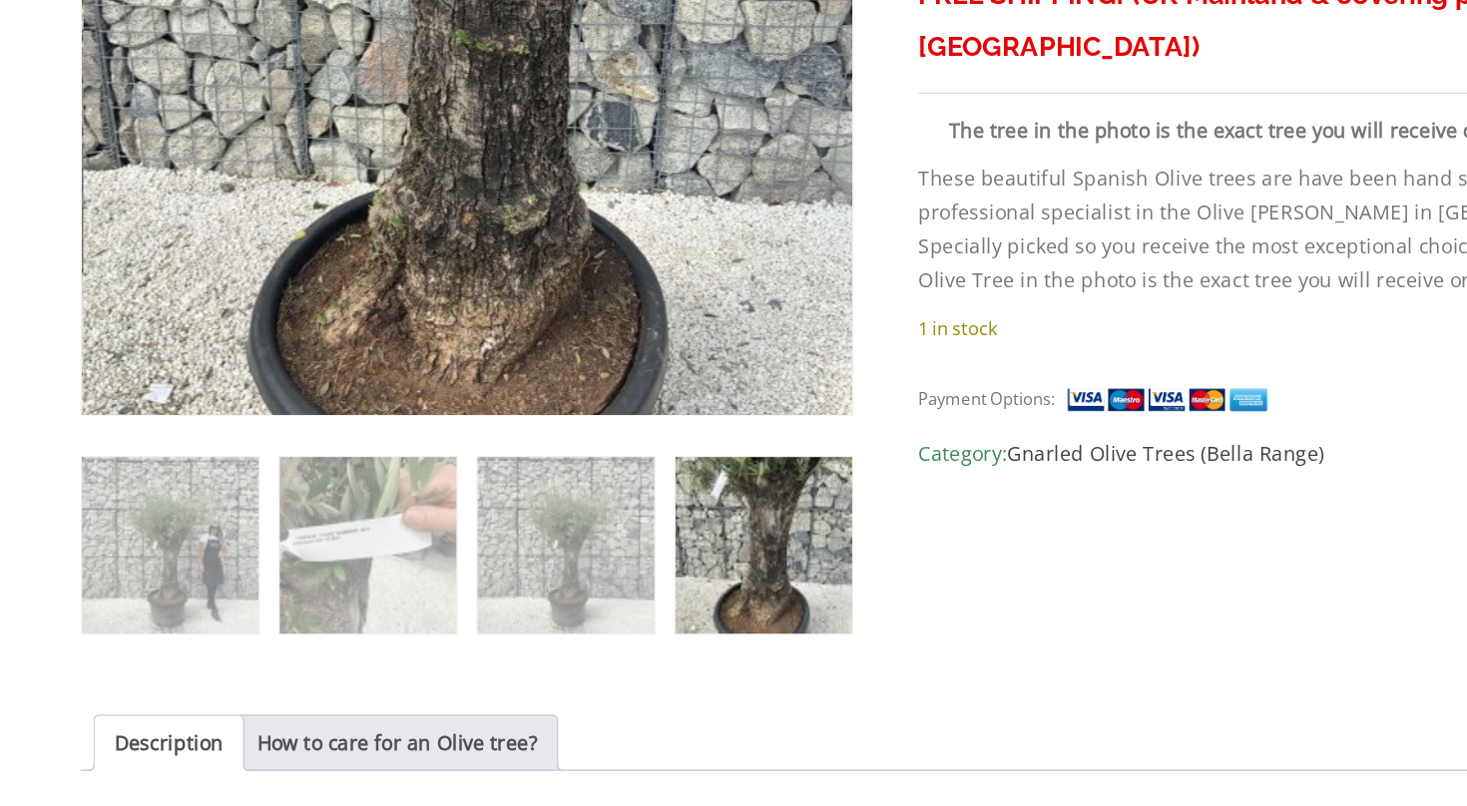
scroll to position [798, 0]
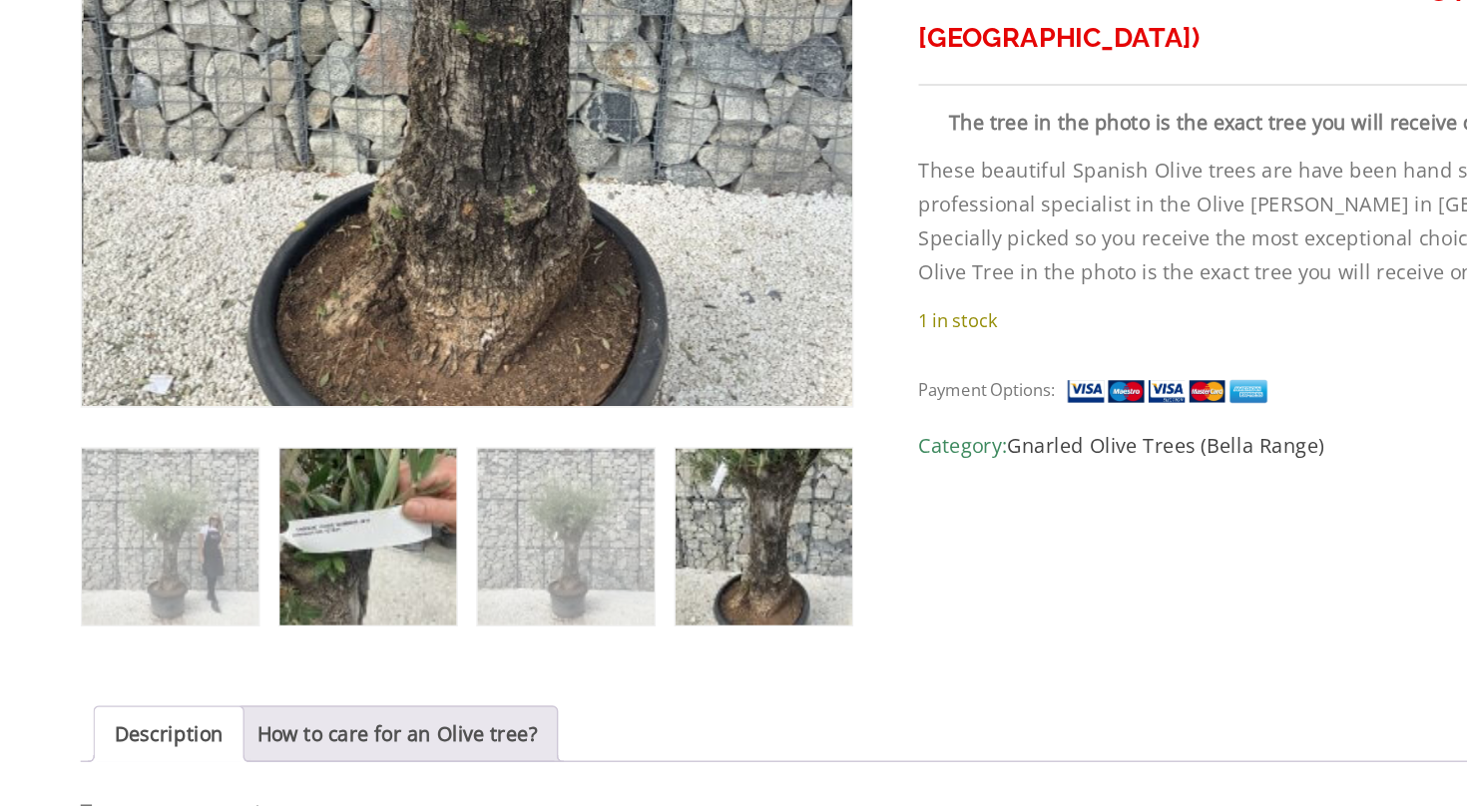
click at [305, 554] on img at bounding box center [367, 616] width 125 height 125
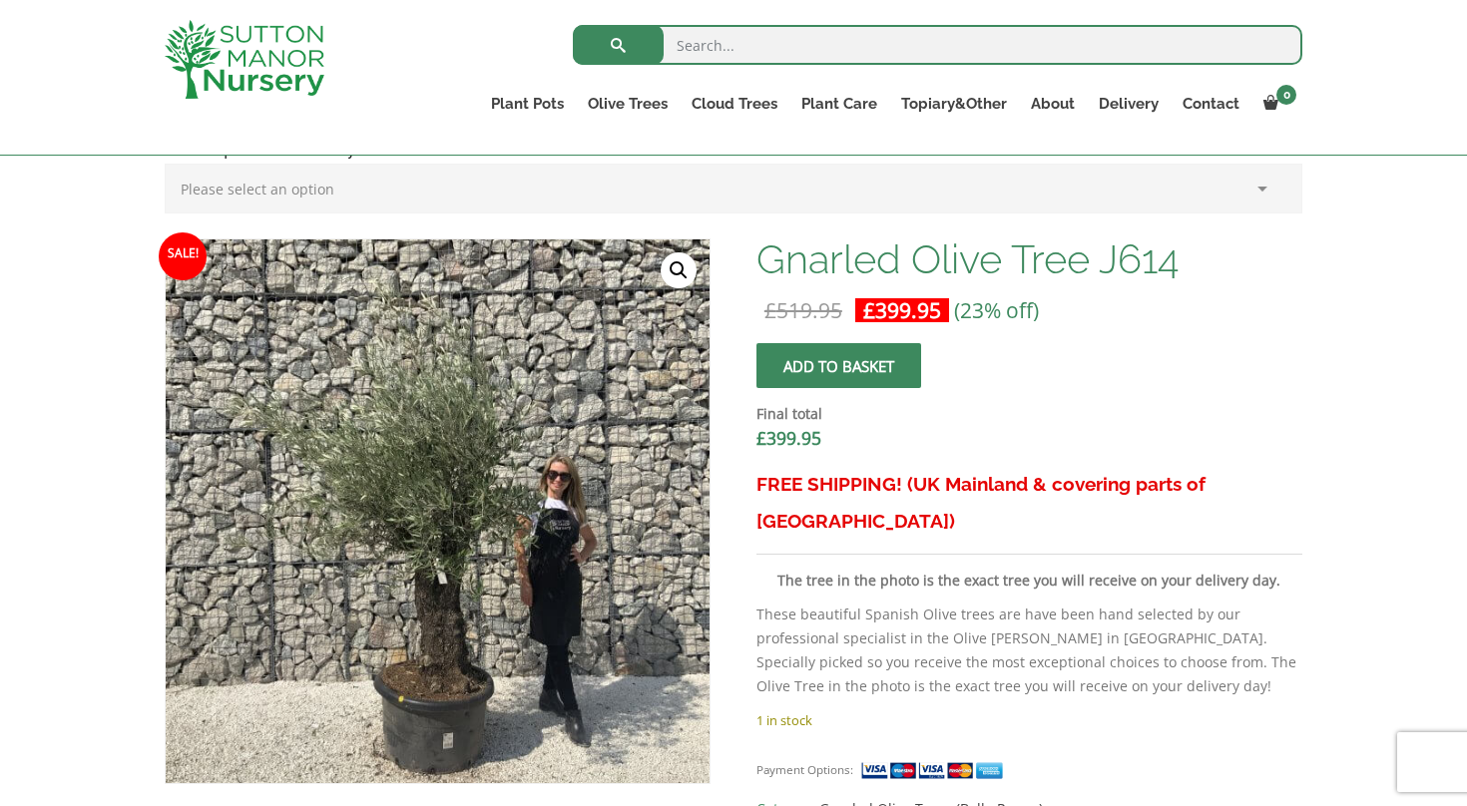
scroll to position [538, 0]
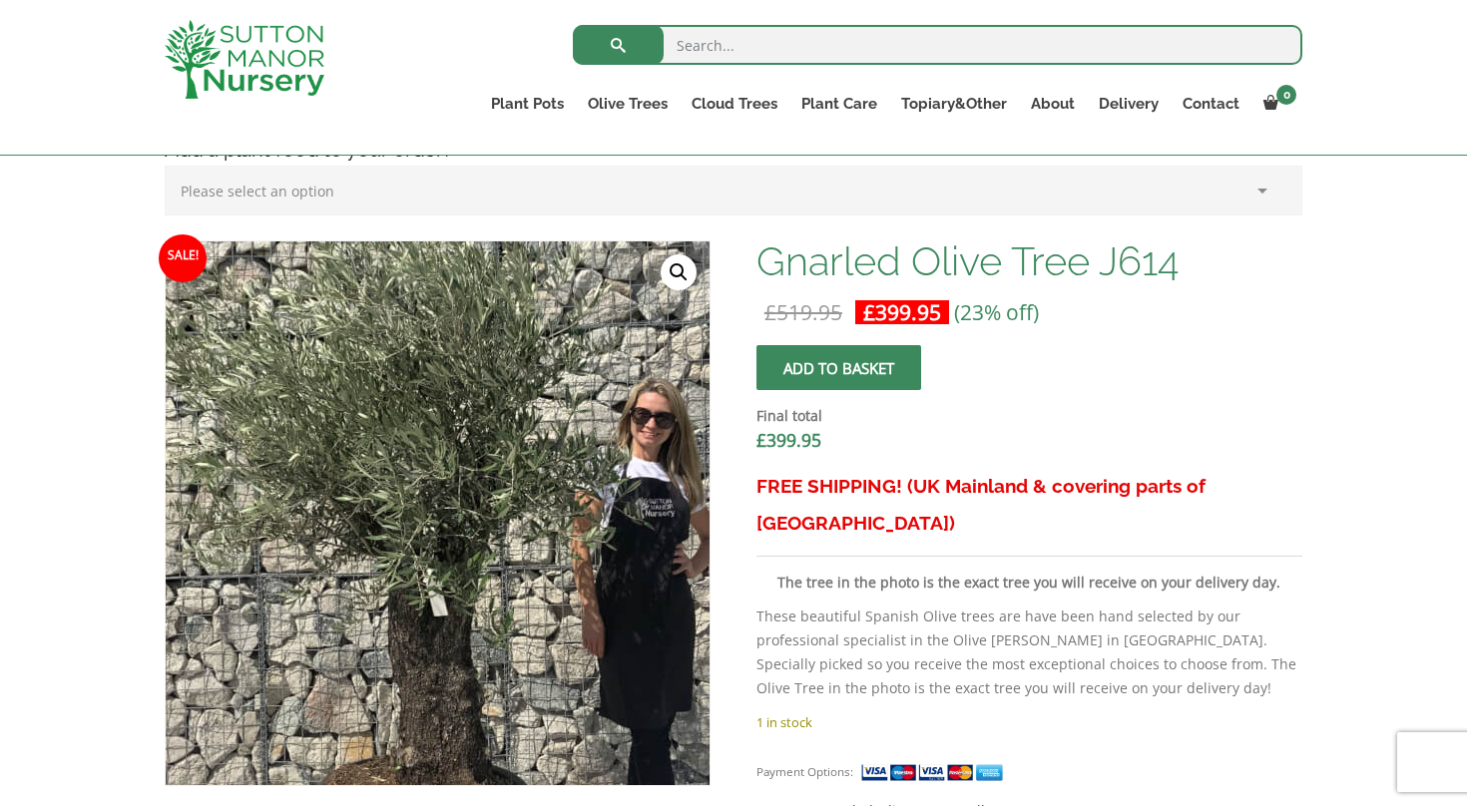
click at [447, 552] on img at bounding box center [430, 483] width 998 height 998
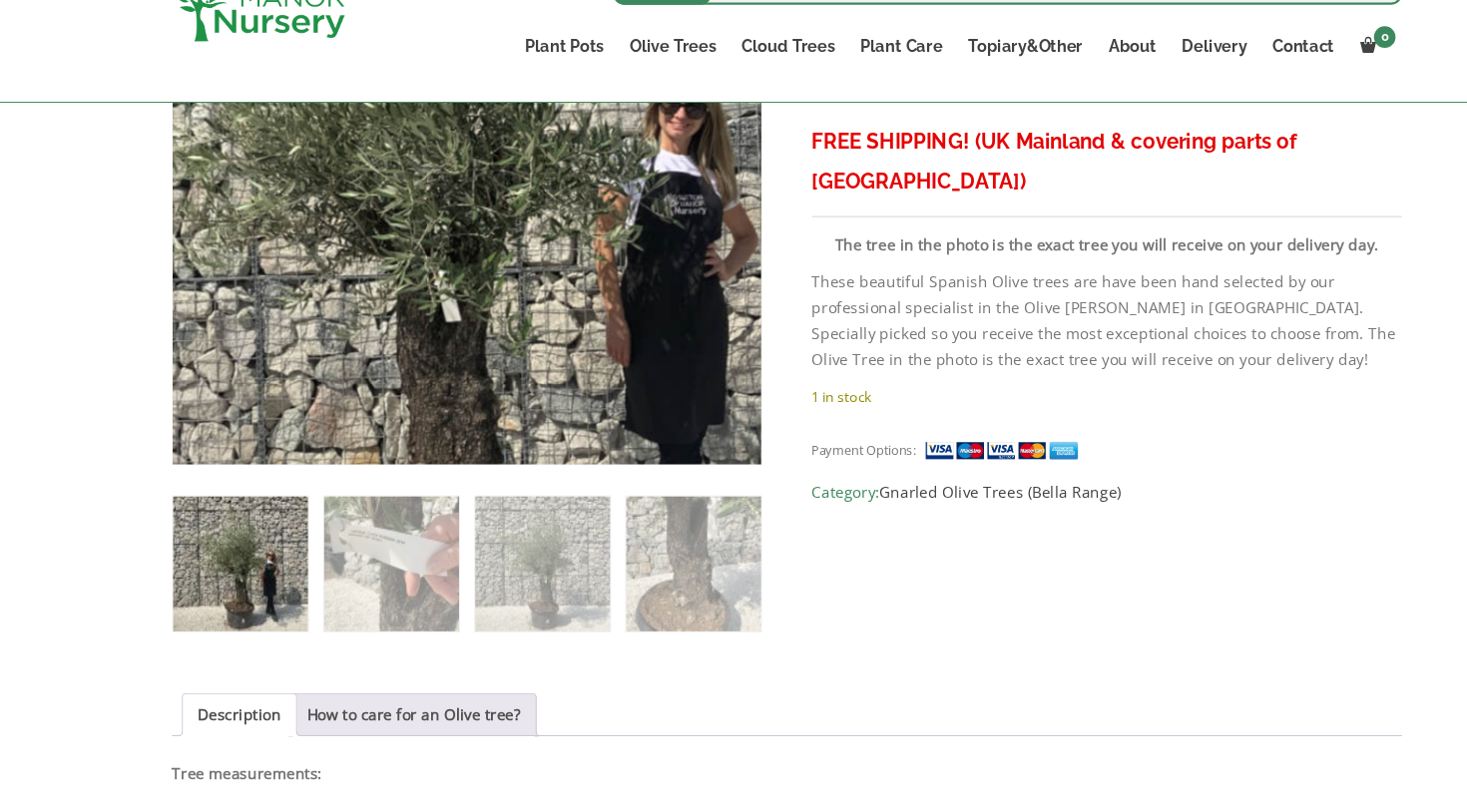
scroll to position [834, 0]
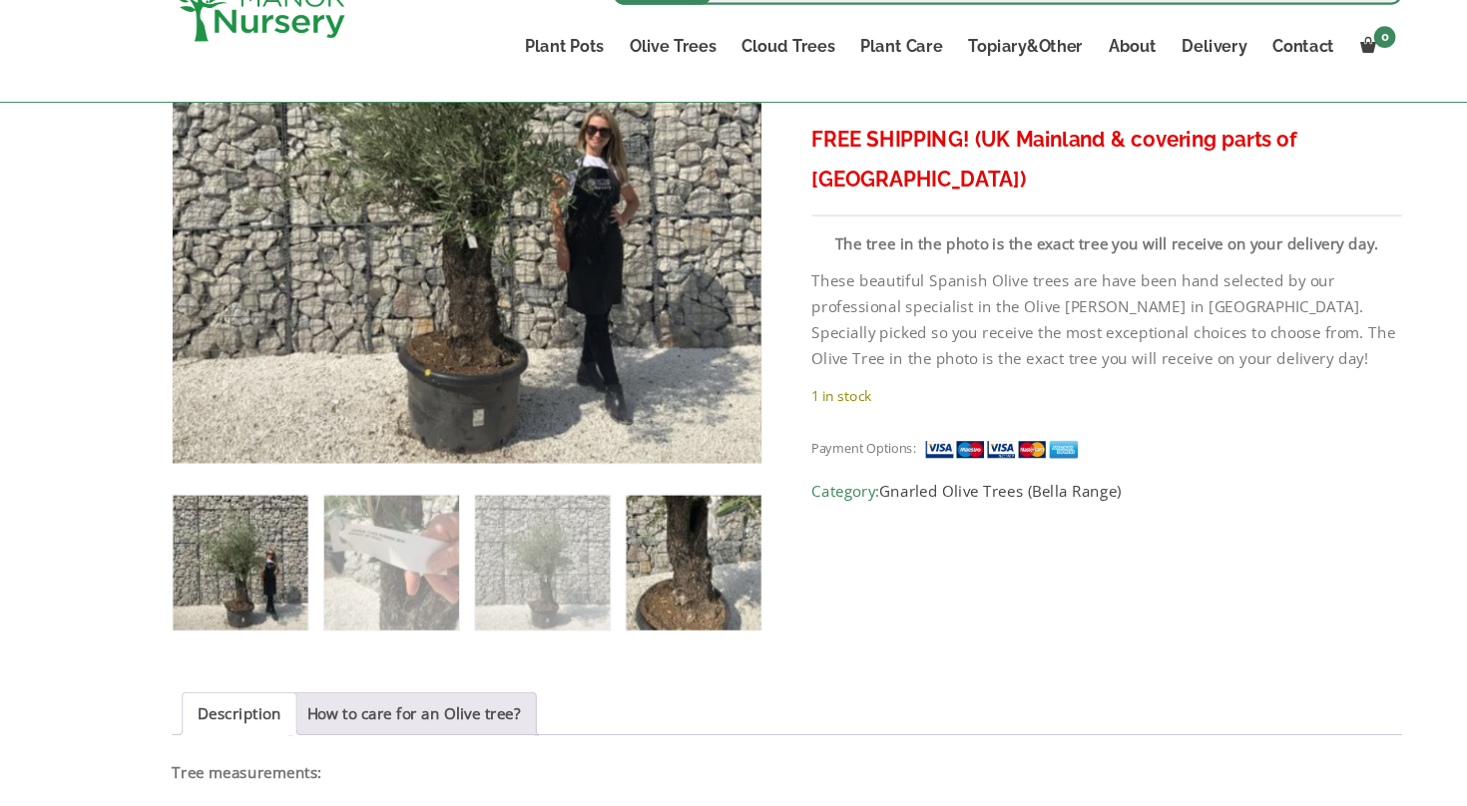
click at [639, 519] on img at bounding box center [647, 581] width 125 height 125
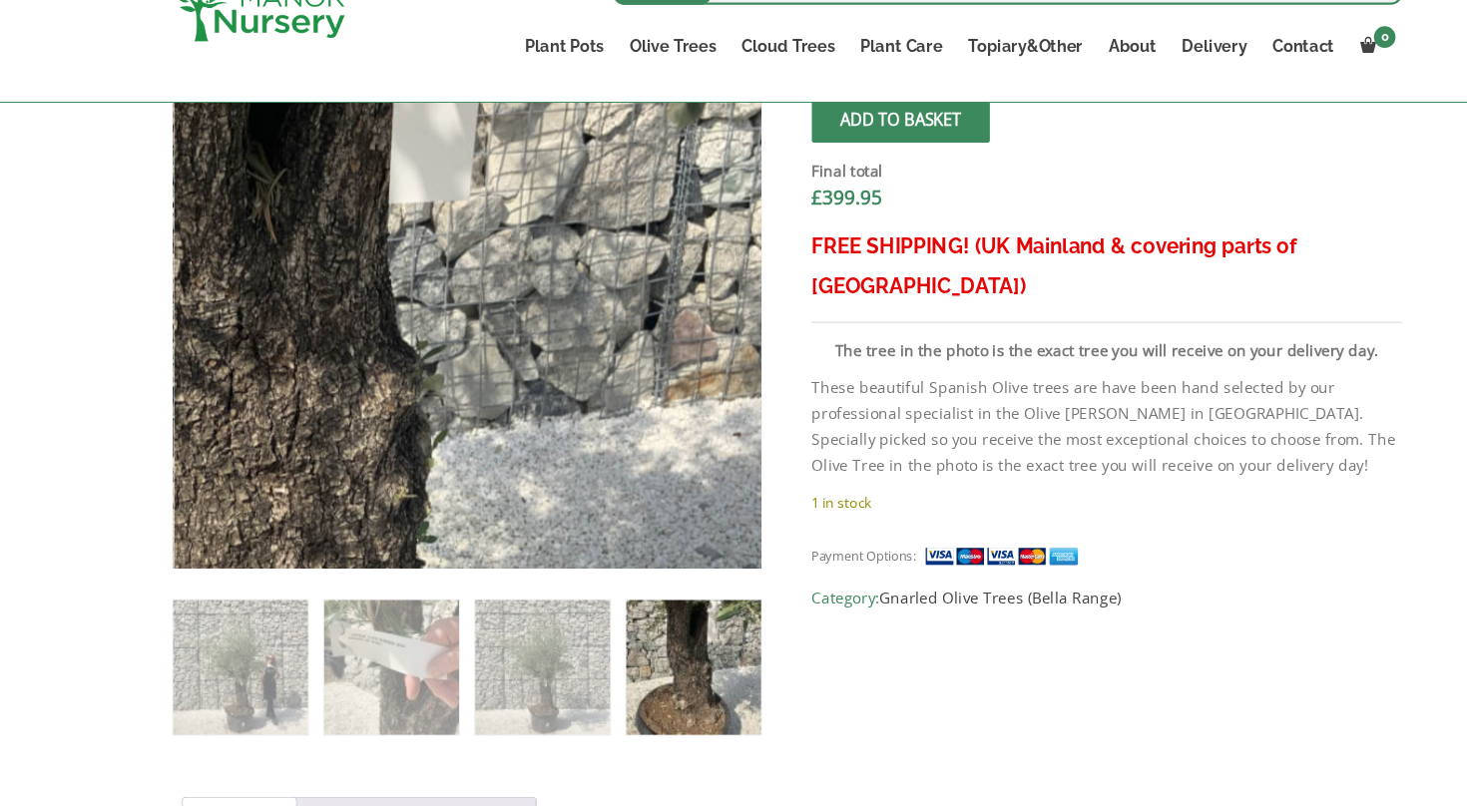
scroll to position [737, 0]
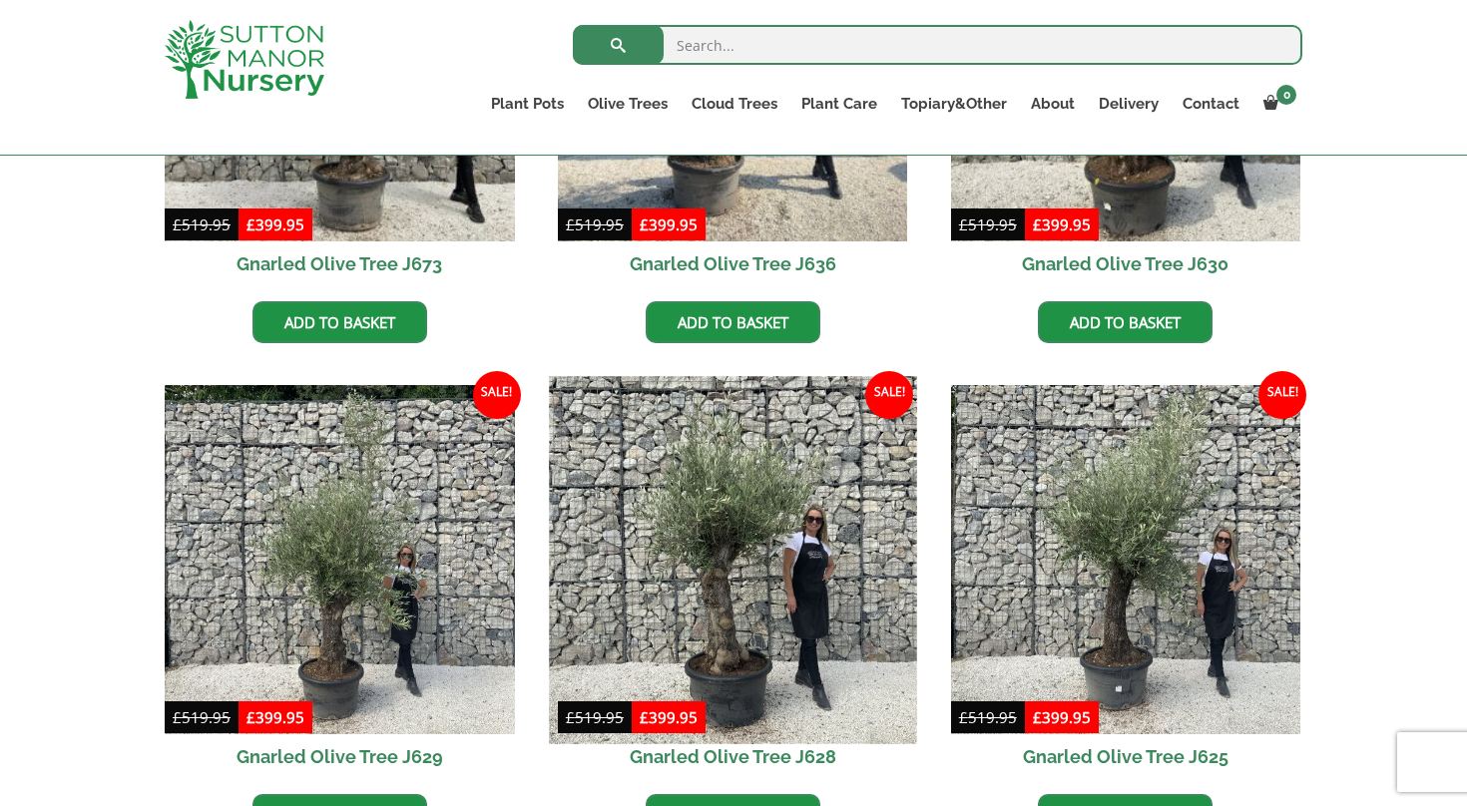
scroll to position [780, 0]
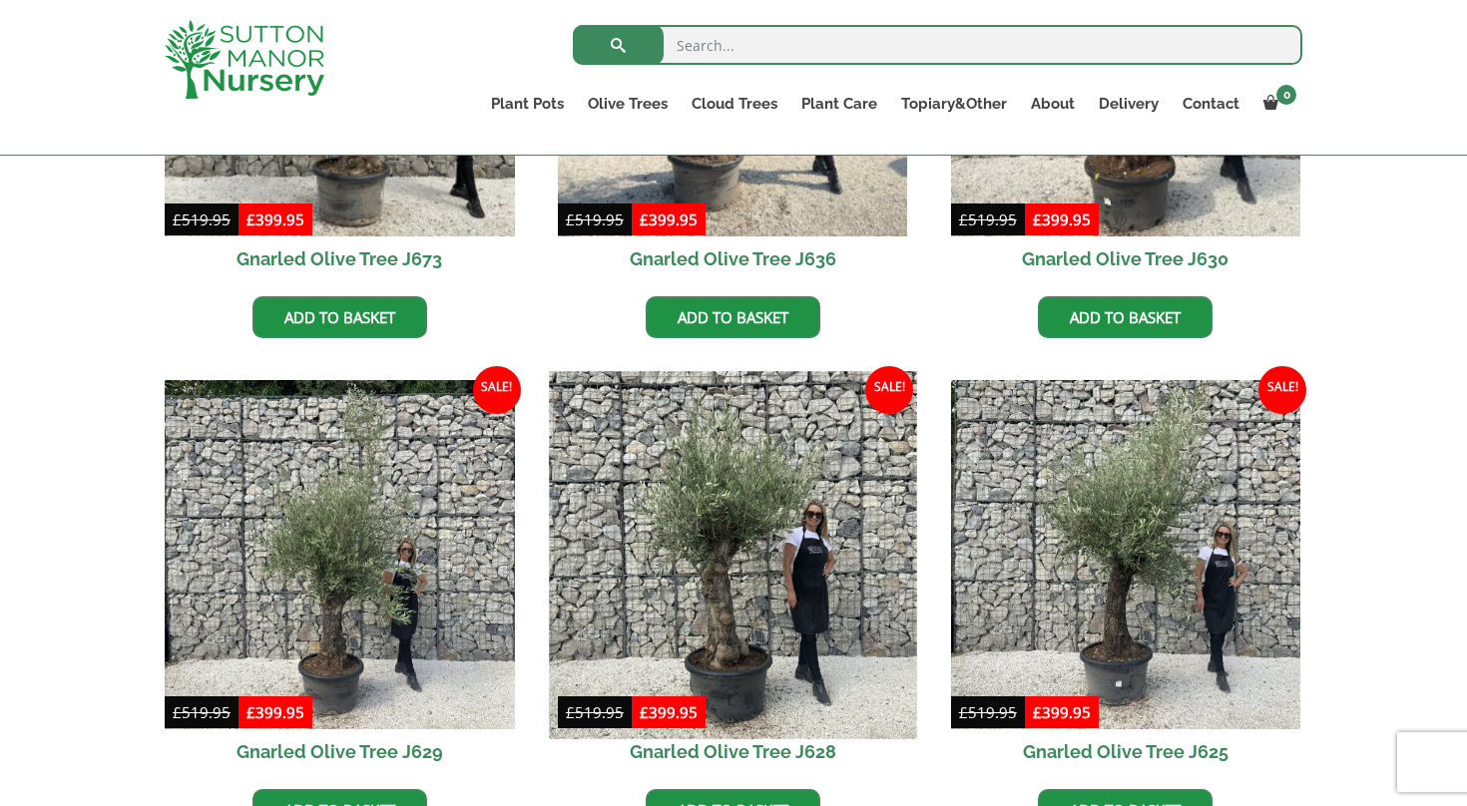
click at [710, 585] on img at bounding box center [732, 554] width 367 height 367
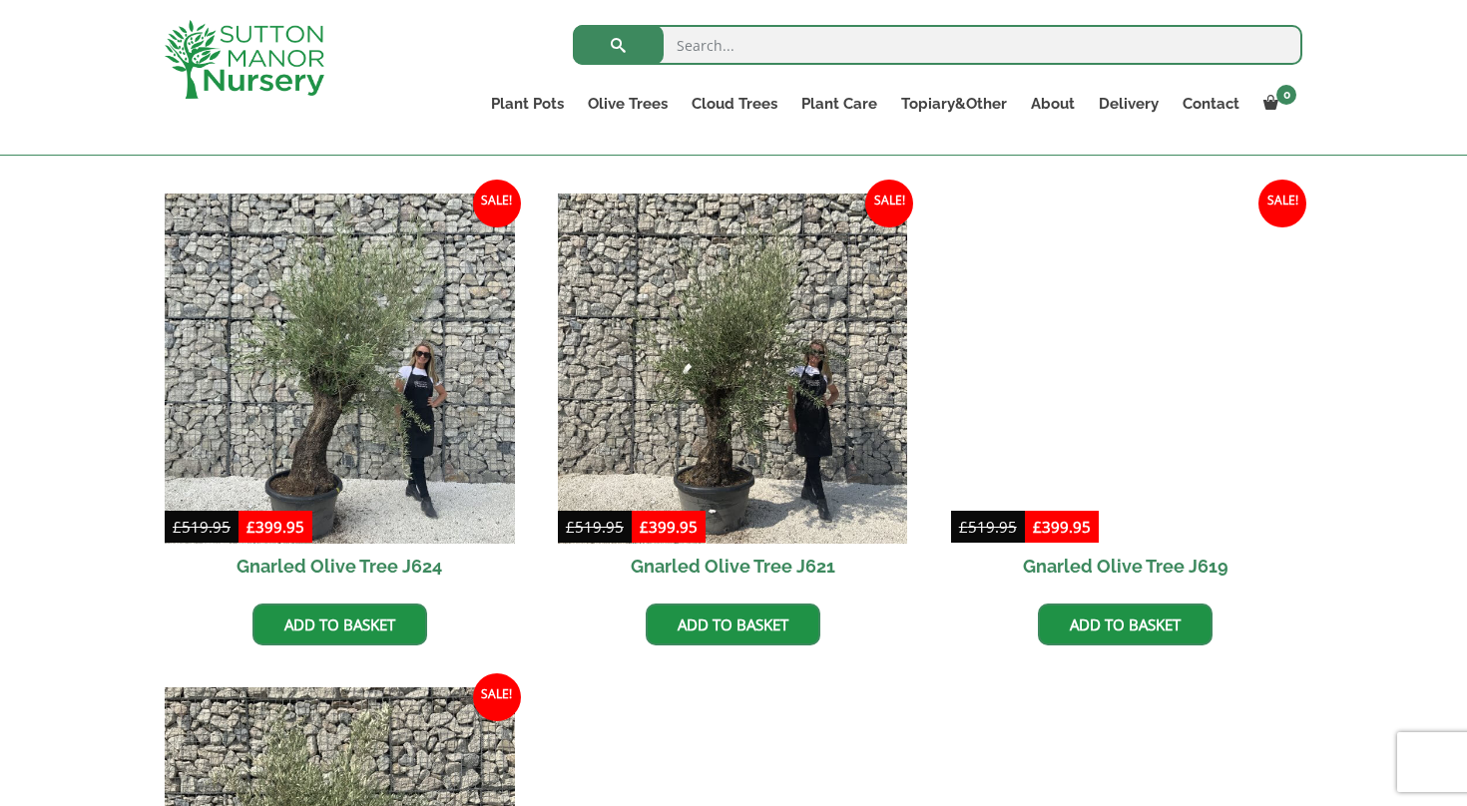
scroll to position [1342, 0]
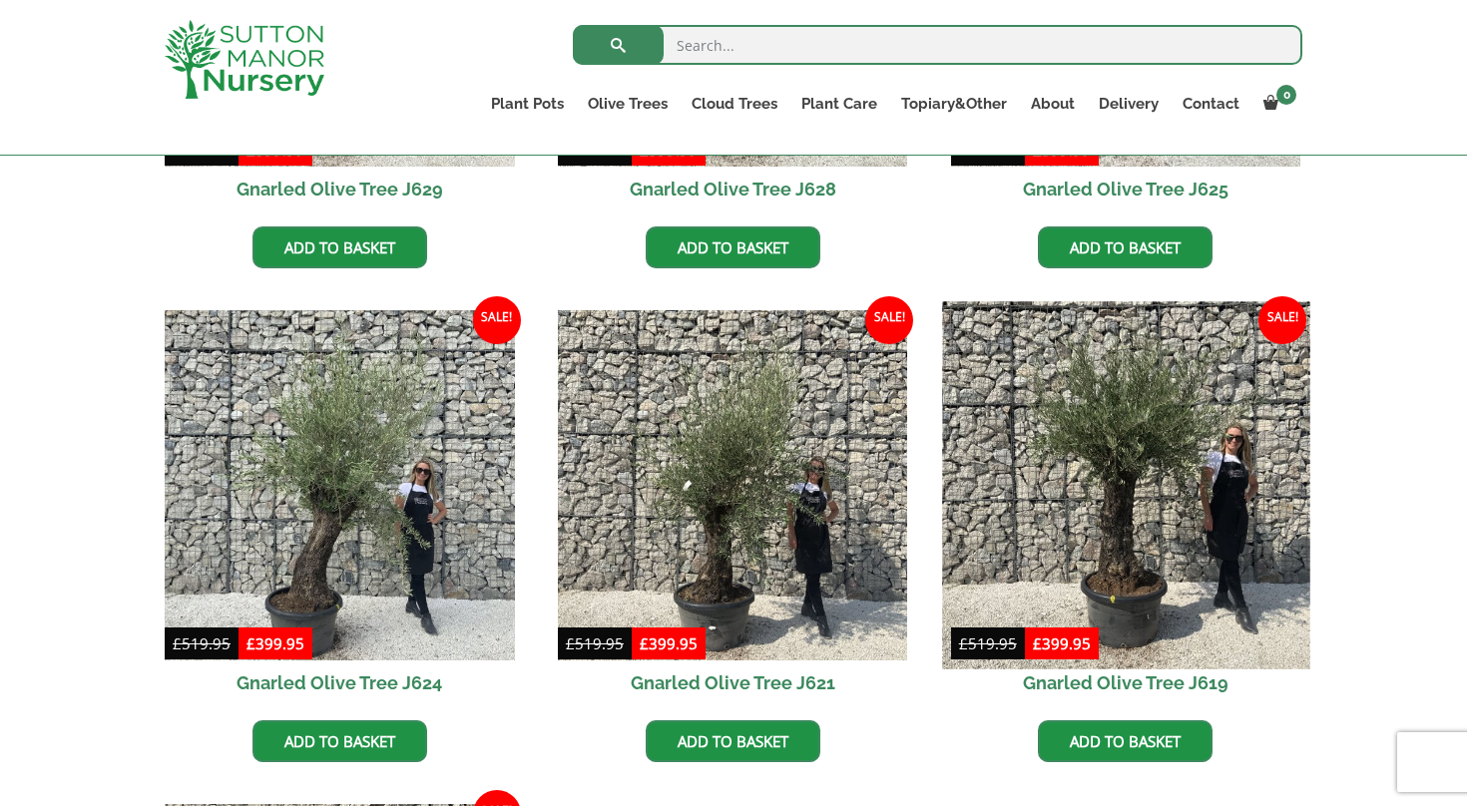
click at [1102, 526] on img at bounding box center [1125, 484] width 367 height 367
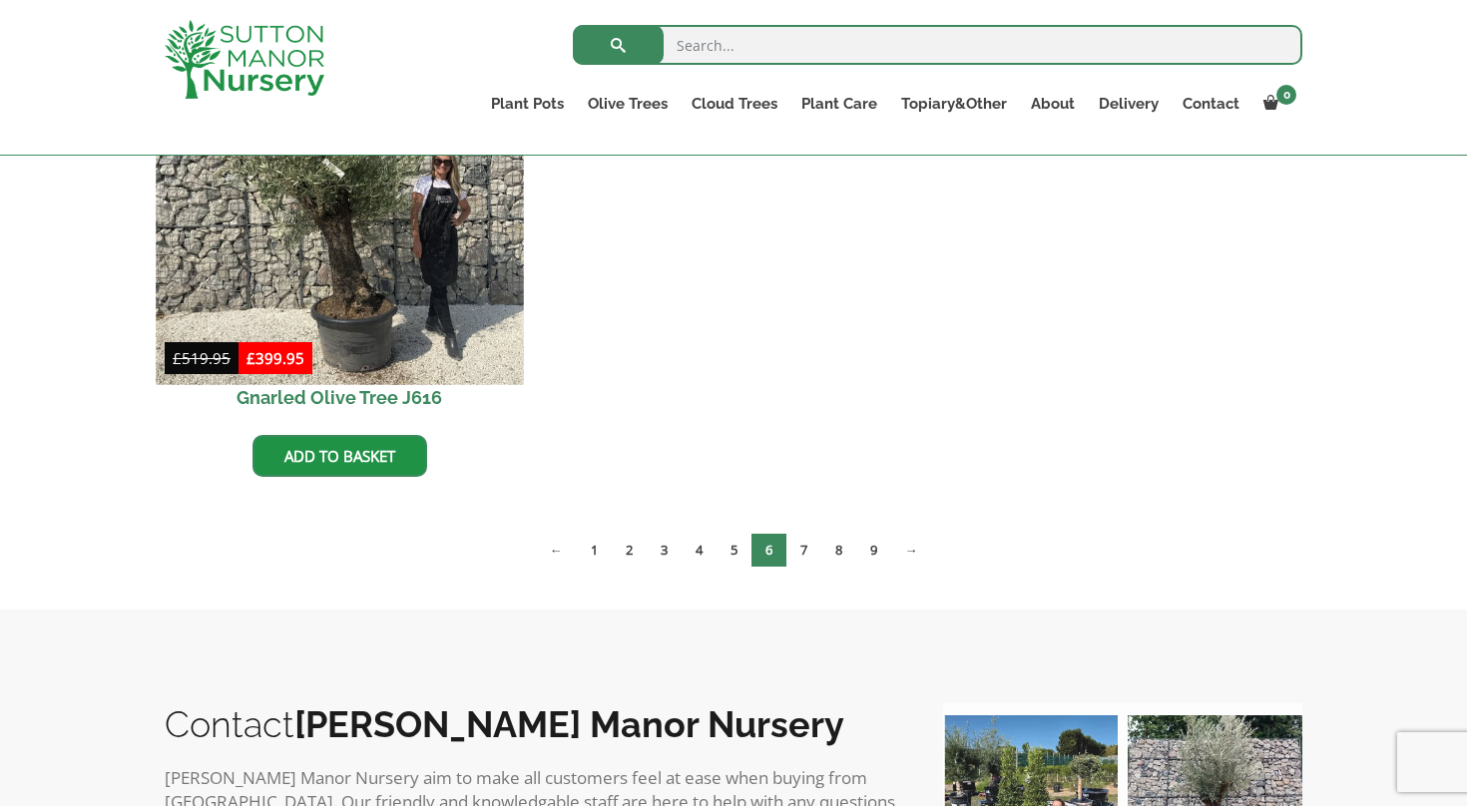
scroll to position [2278, 0]
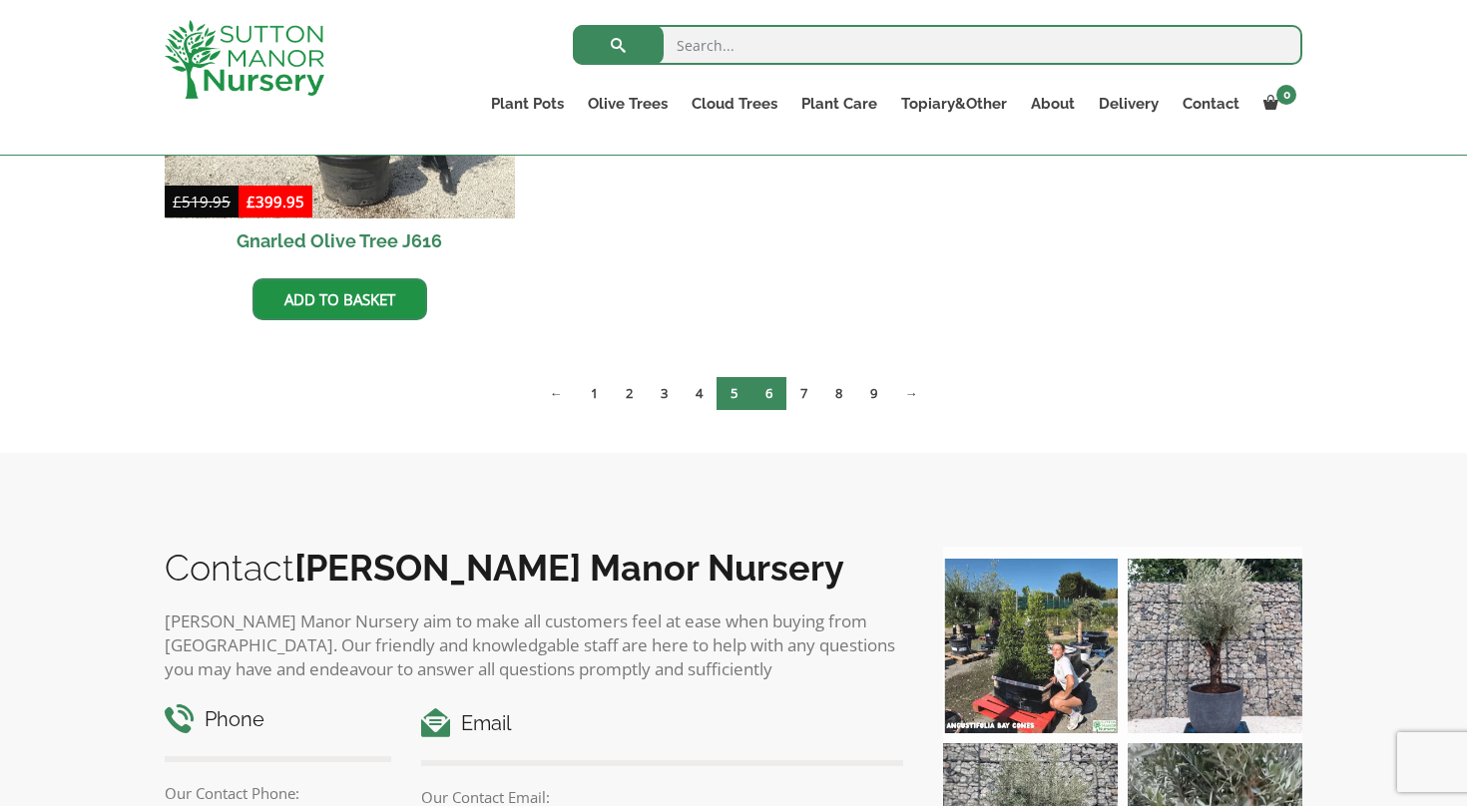
click at [735, 387] on link "5" at bounding box center [734, 393] width 35 height 33
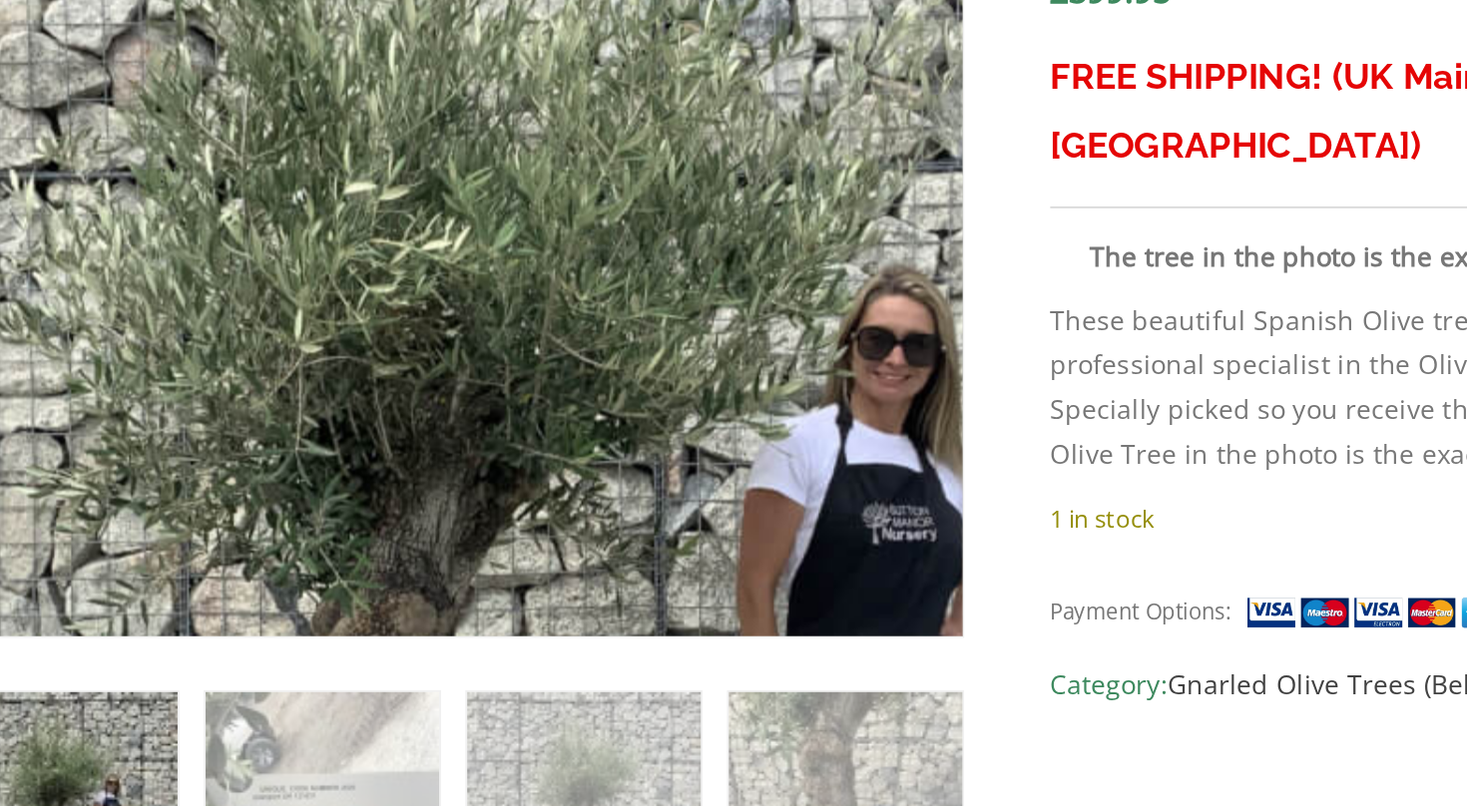
scroll to position [615, 0]
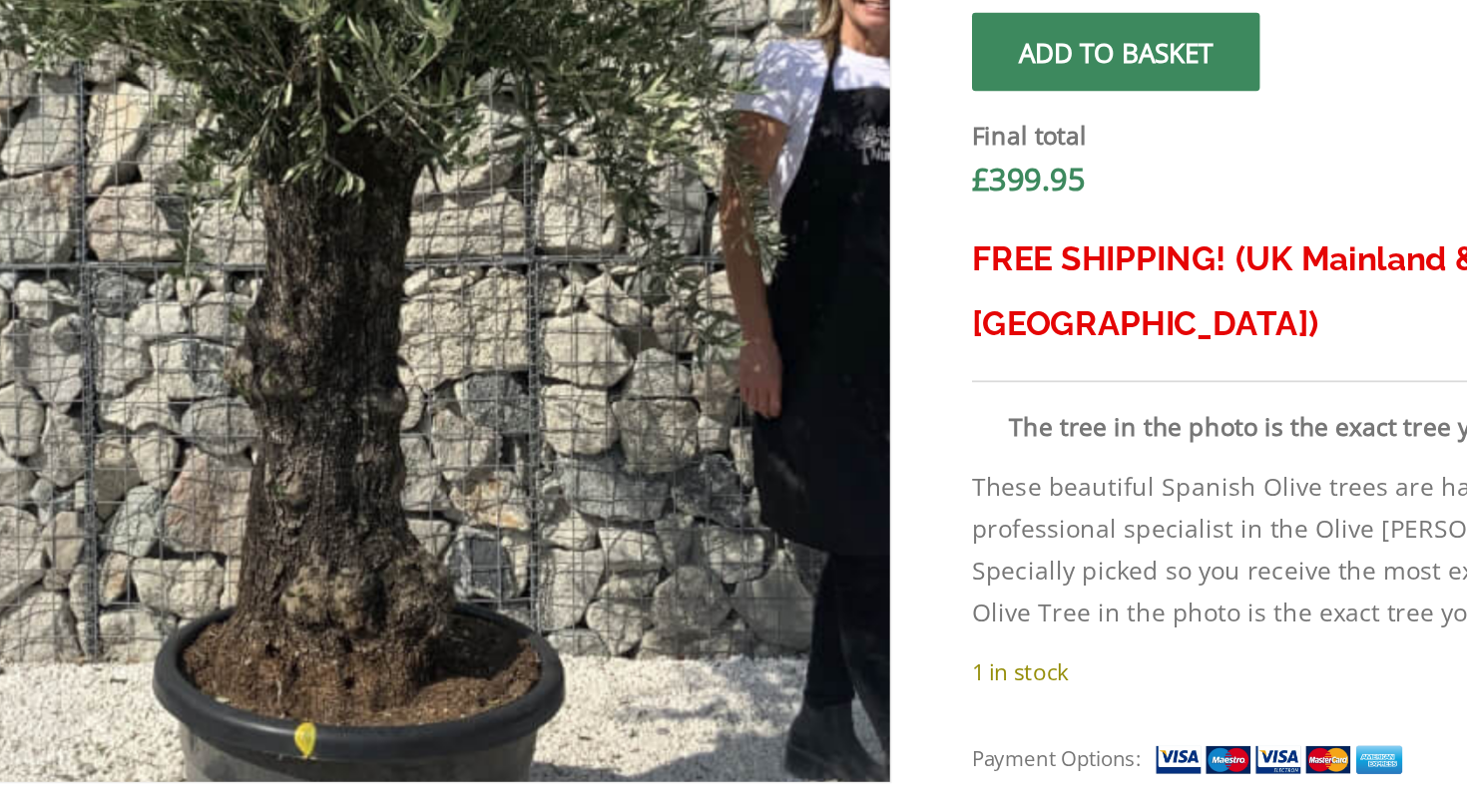
scroll to position [535, 0]
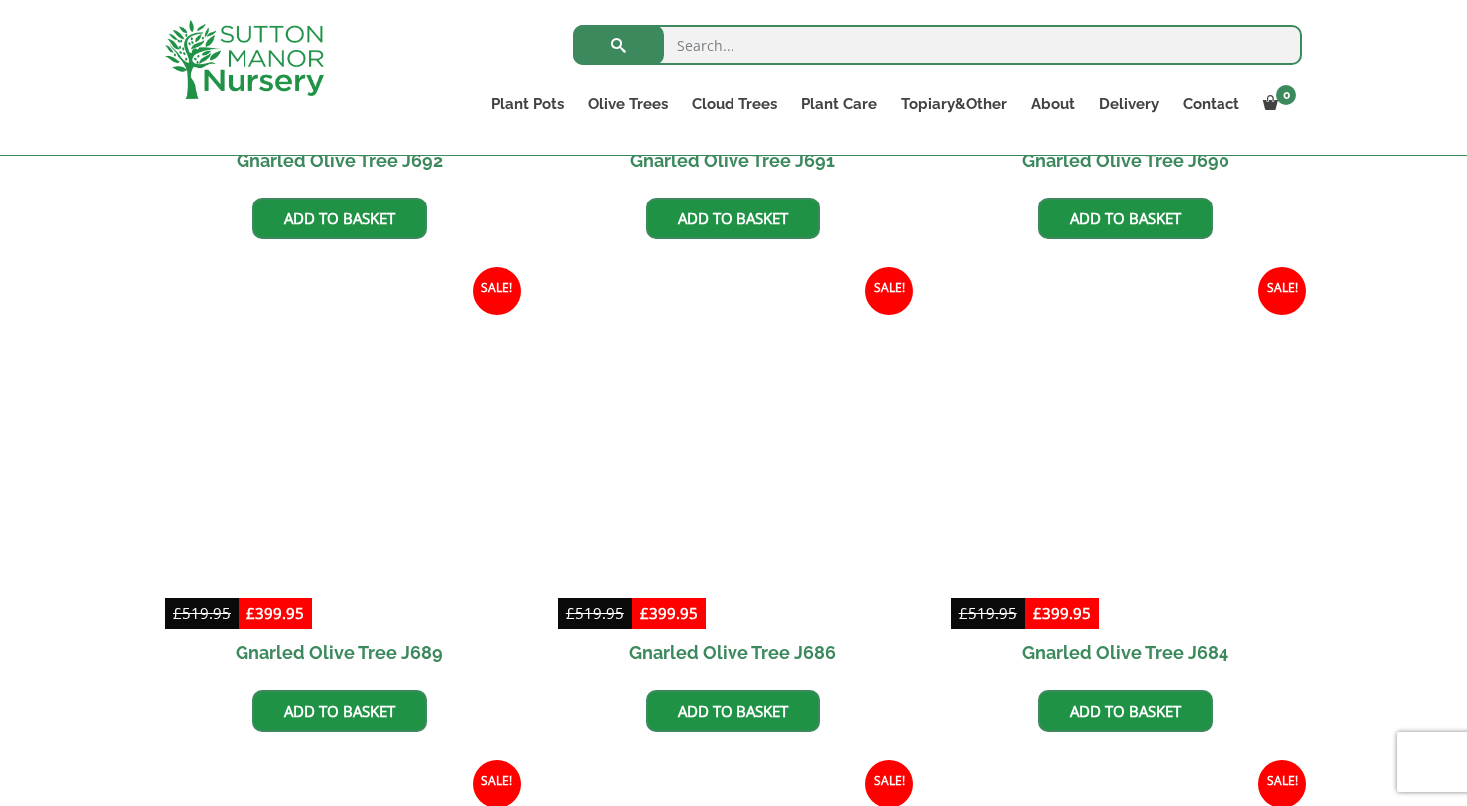
scroll to position [895, 0]
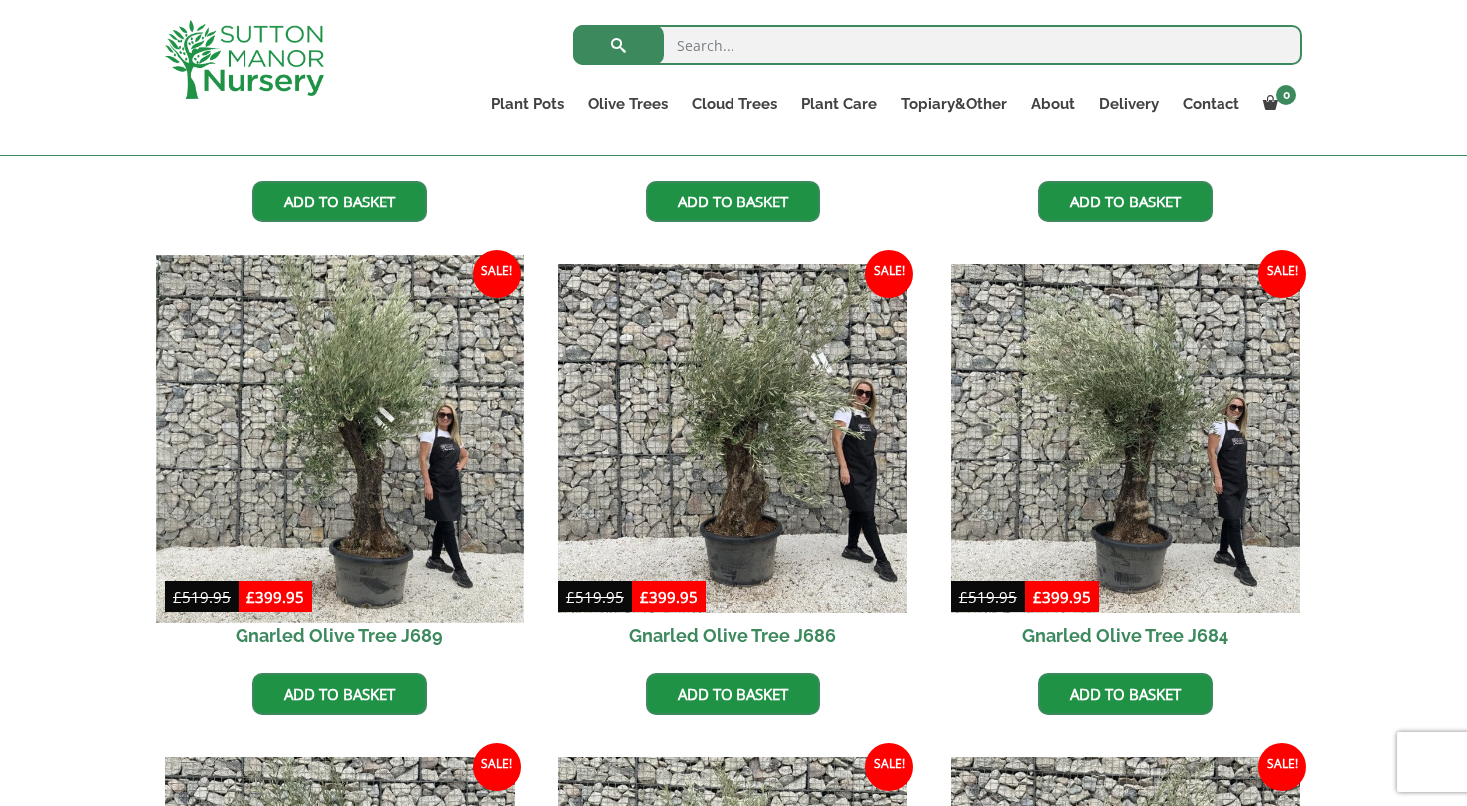
click at [348, 458] on img at bounding box center [339, 439] width 367 height 367
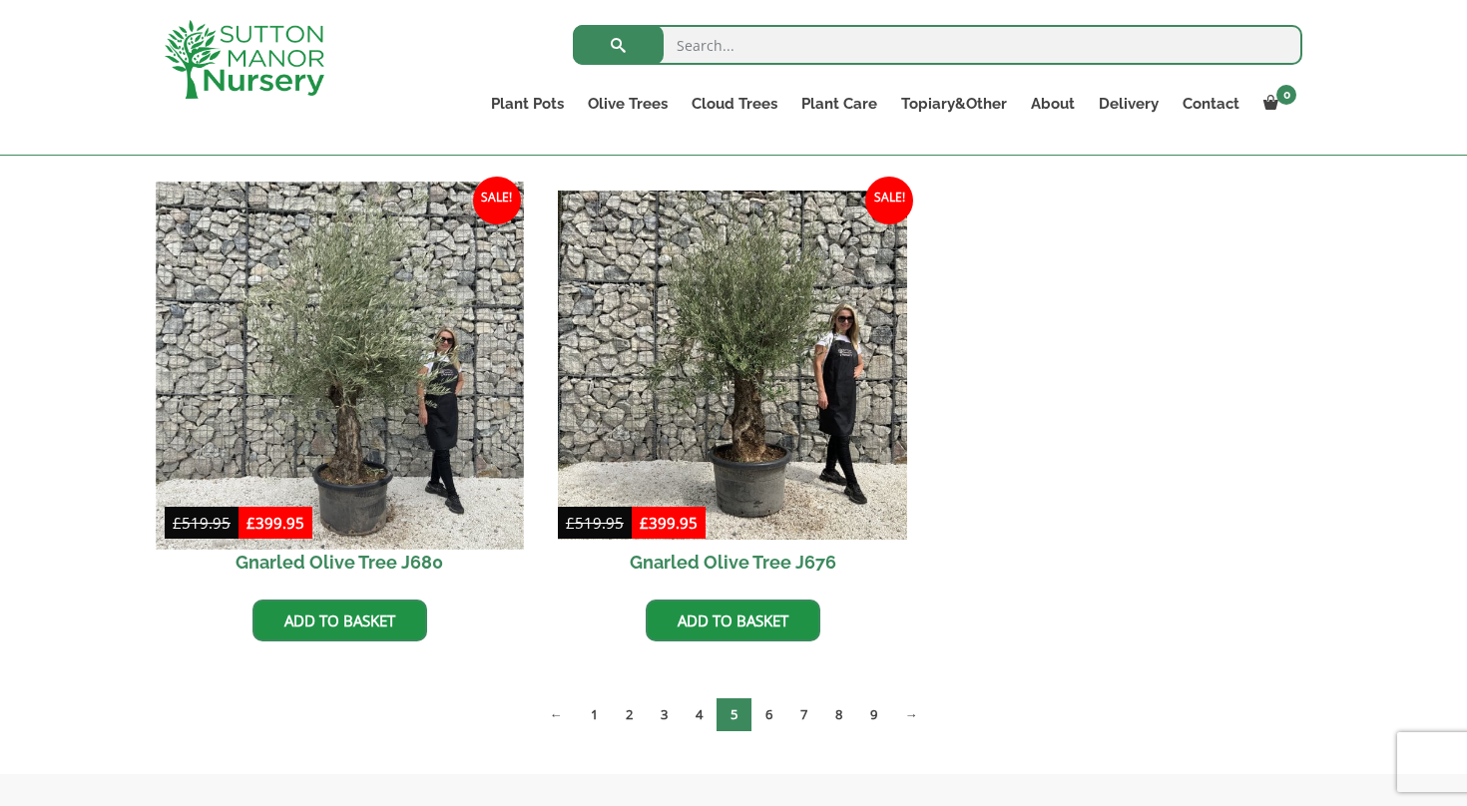
scroll to position [1959, 0]
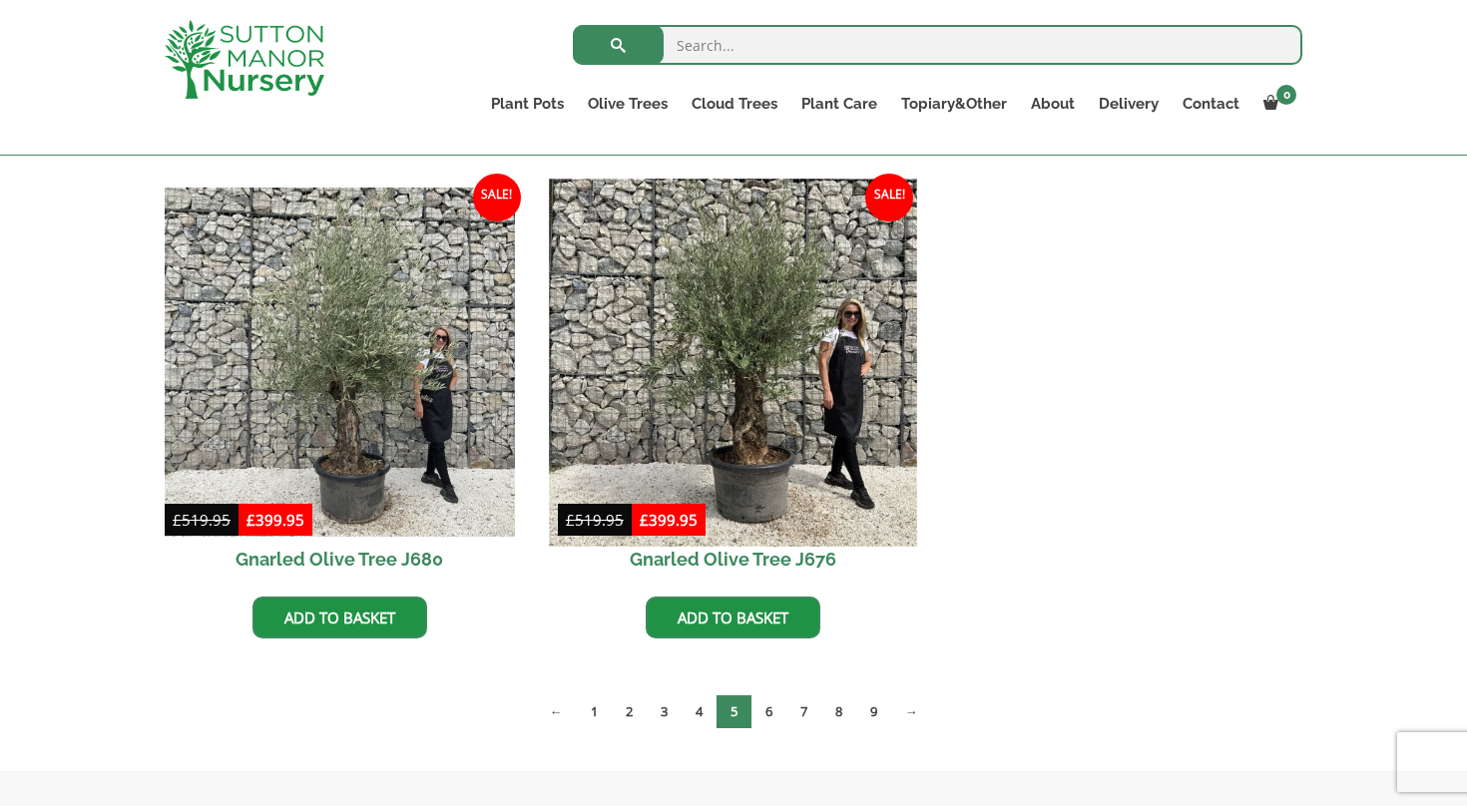
click at [748, 386] on img at bounding box center [732, 362] width 367 height 367
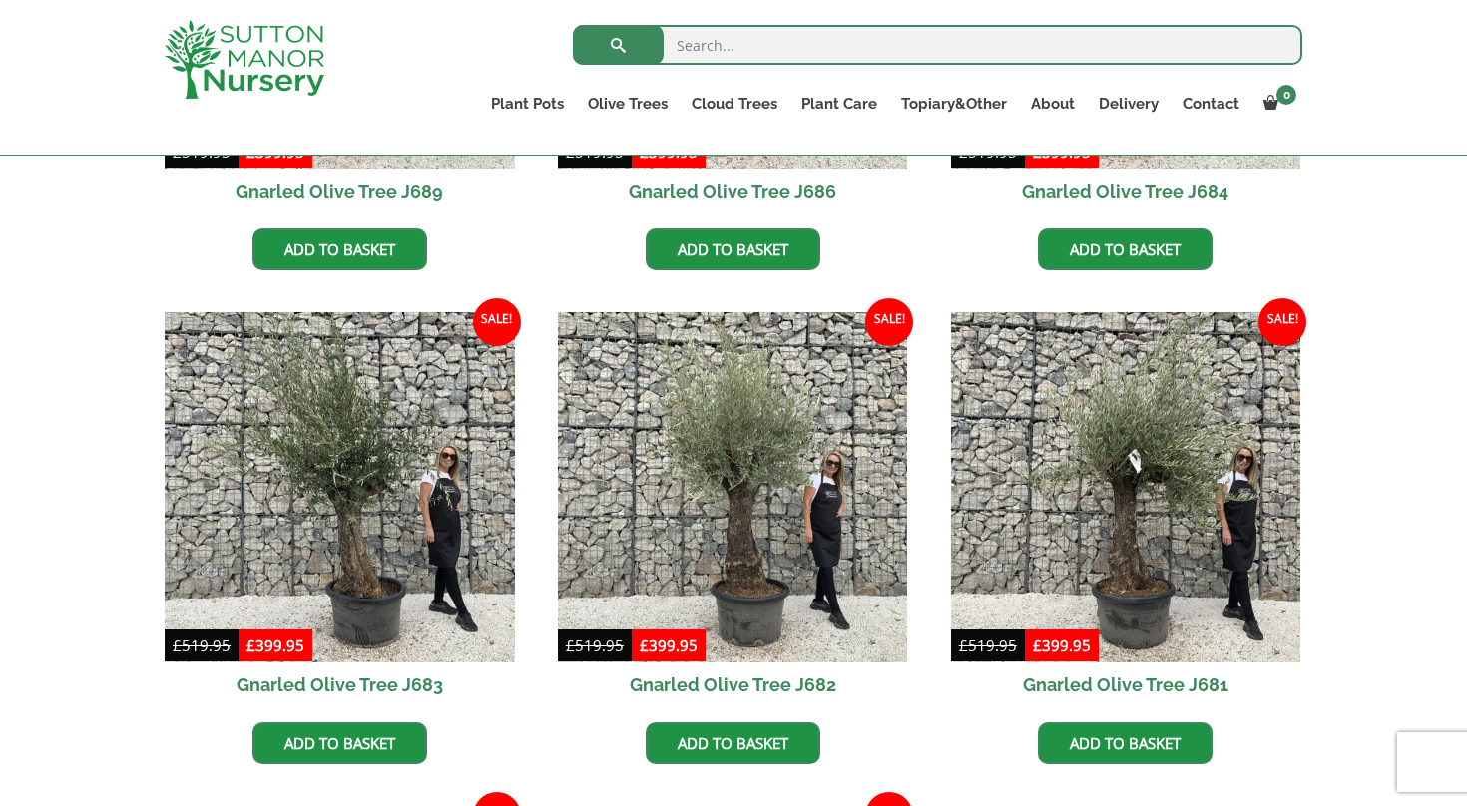
scroll to position [1343, 0]
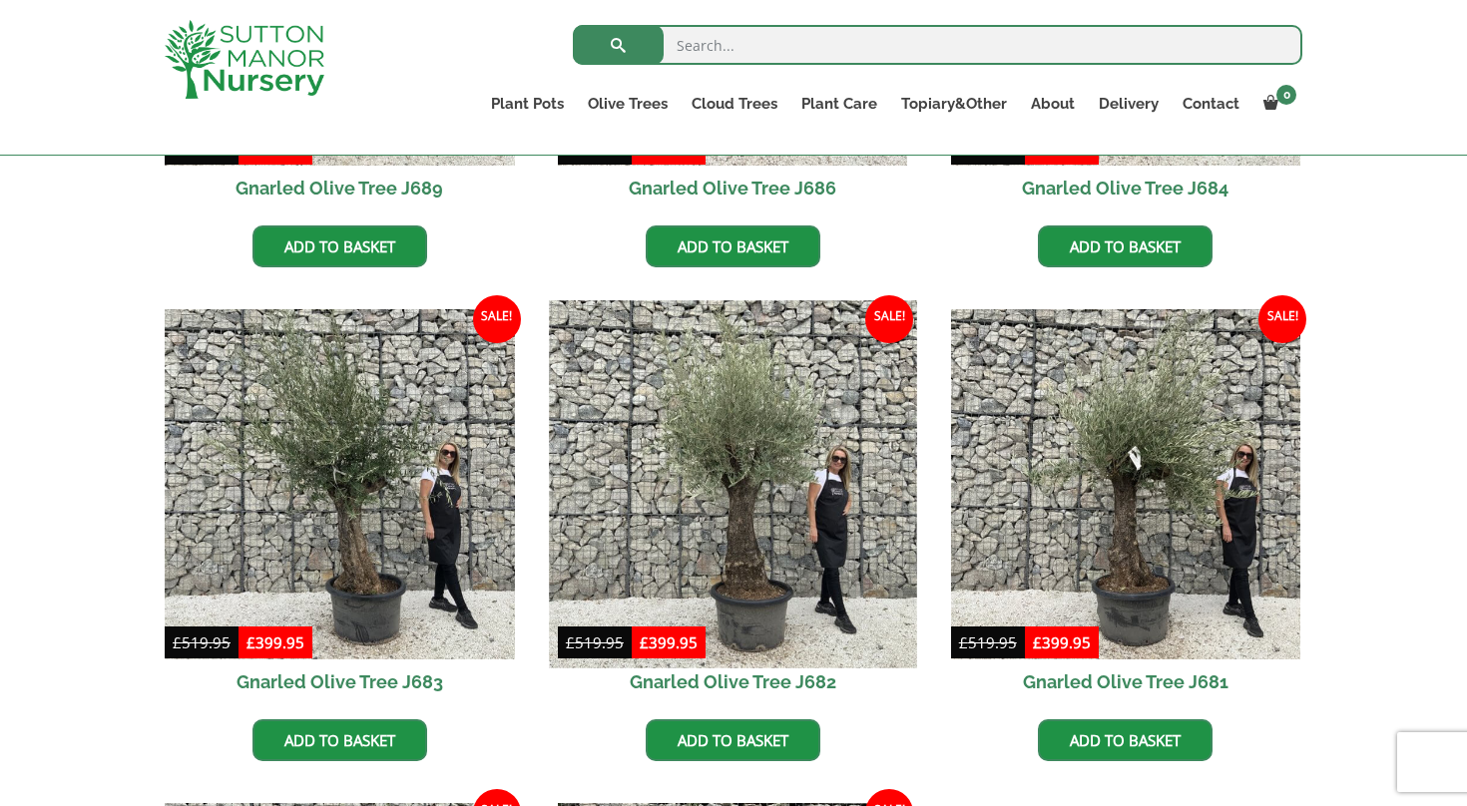
click at [741, 493] on img at bounding box center [732, 483] width 367 height 367
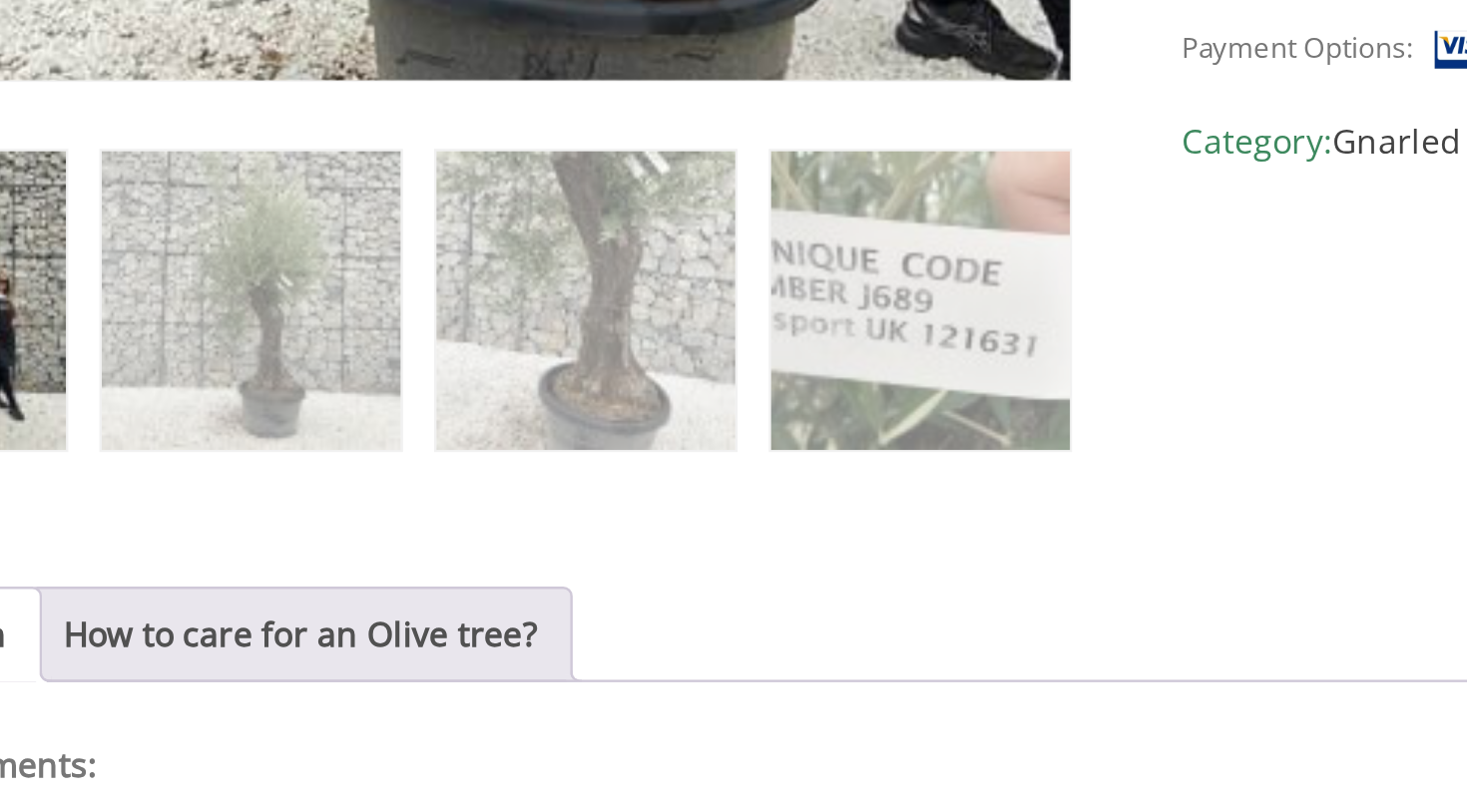
scroll to position [821, 0]
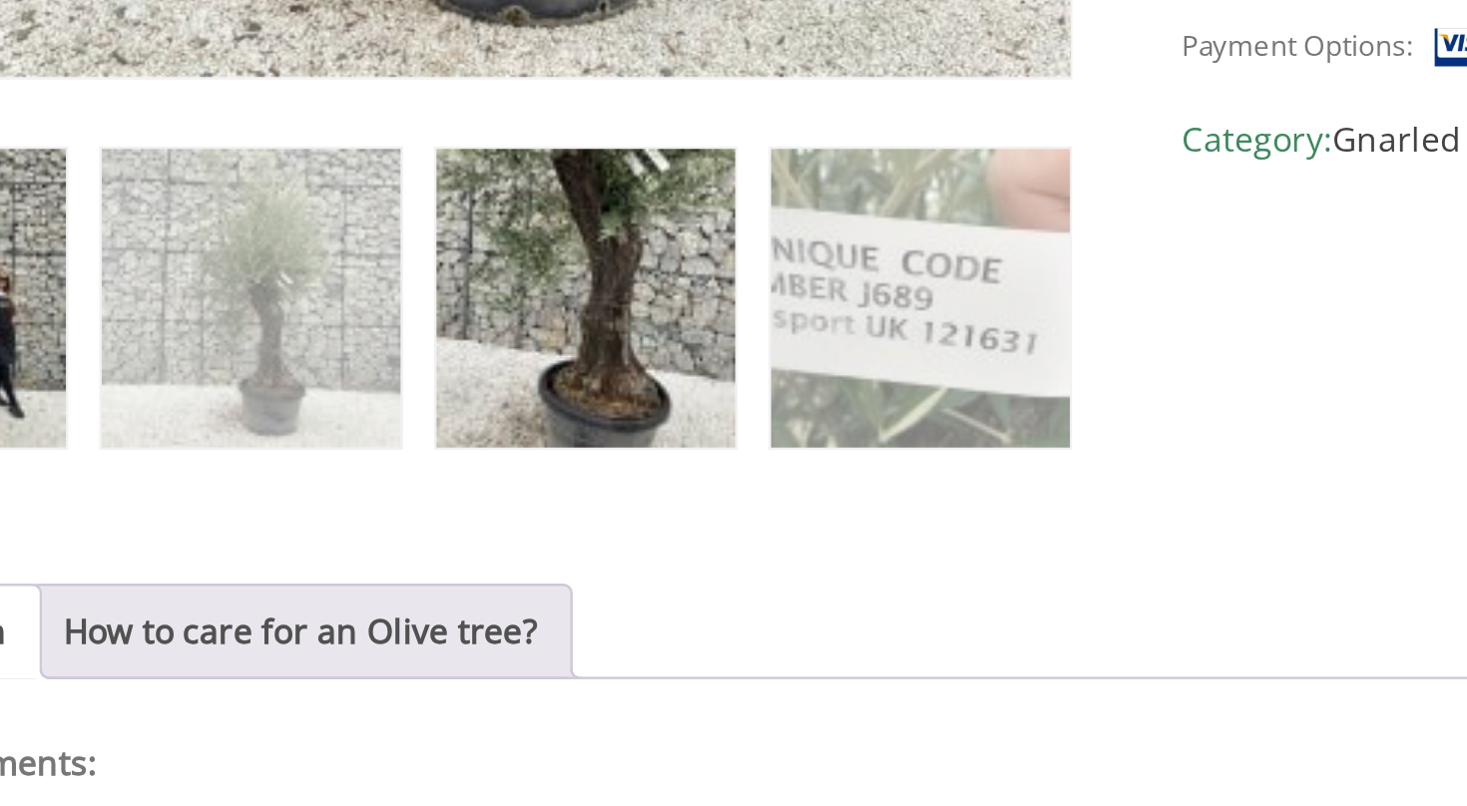
click at [445, 532] on img at bounding box center [507, 594] width 125 height 125
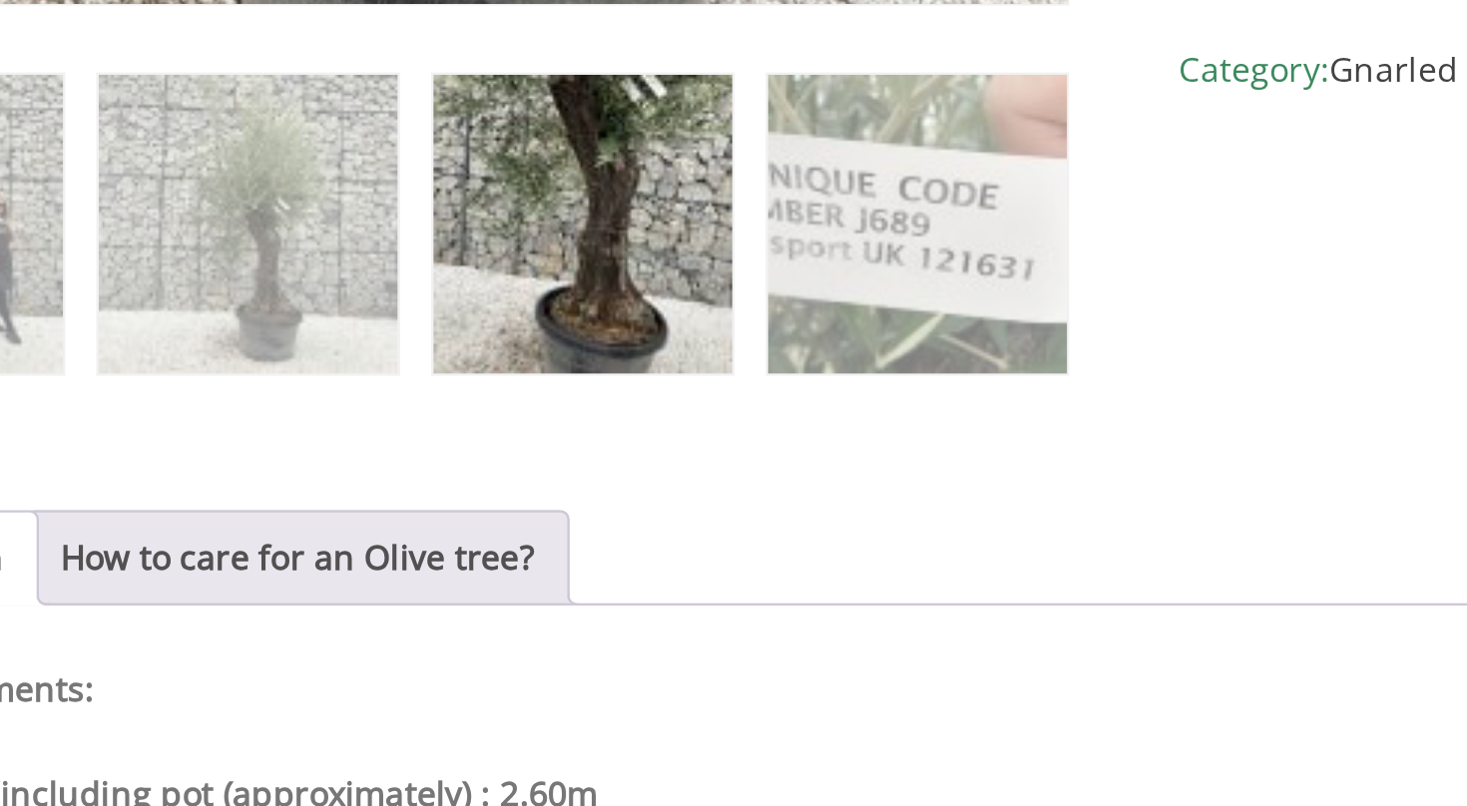
scroll to position [851, 0]
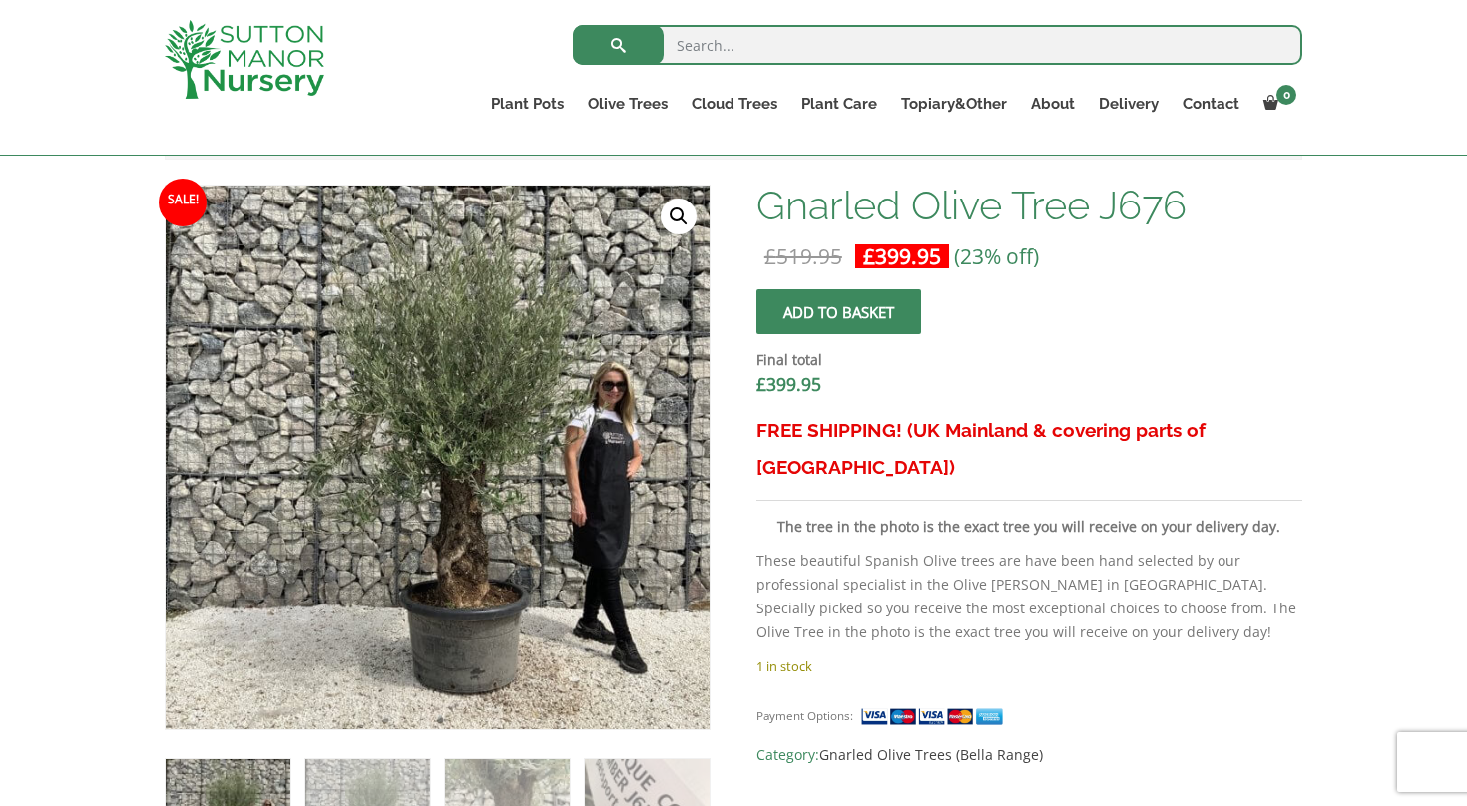
scroll to position [592, 0]
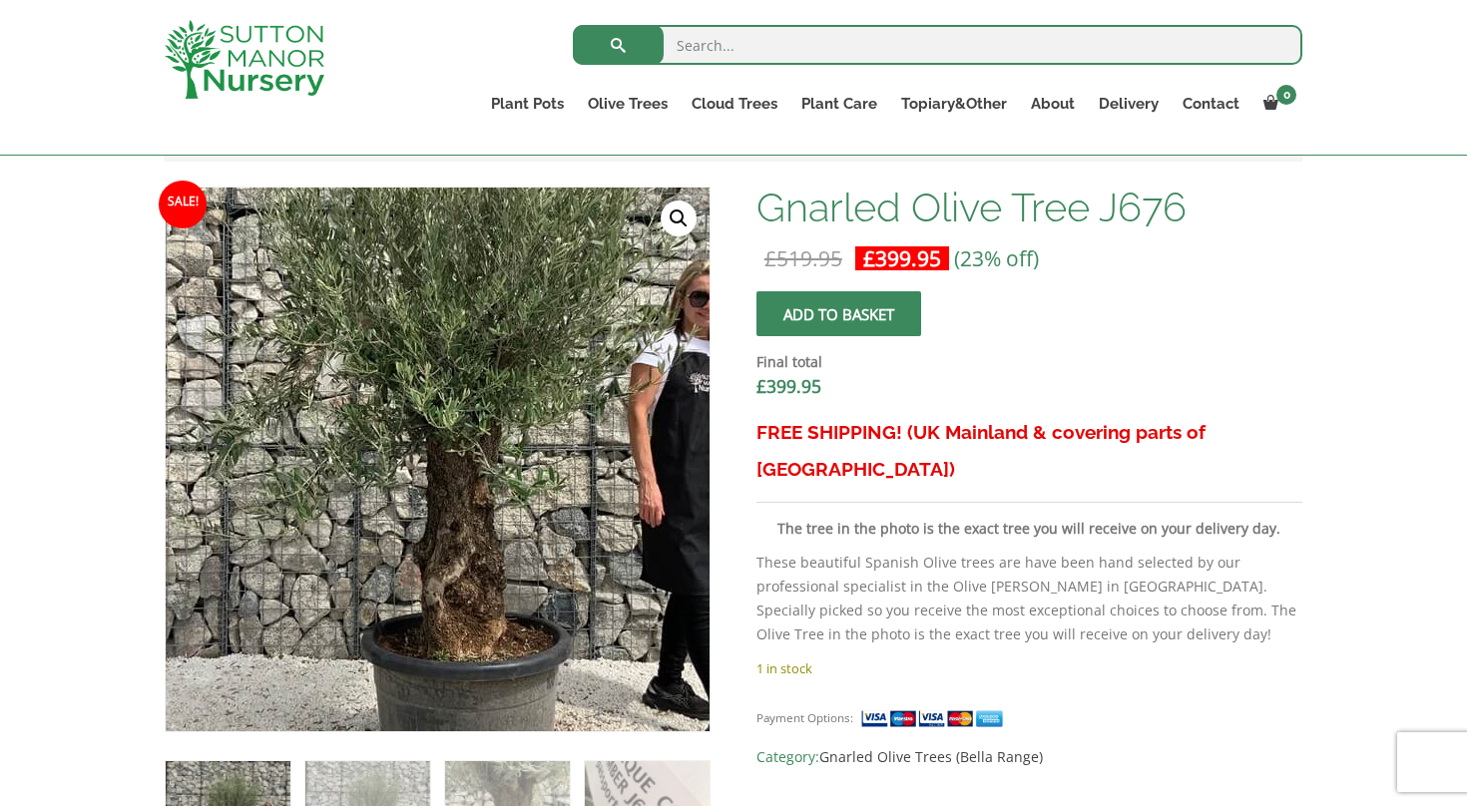
click at [463, 532] on img at bounding box center [422, 415] width 884 height 884
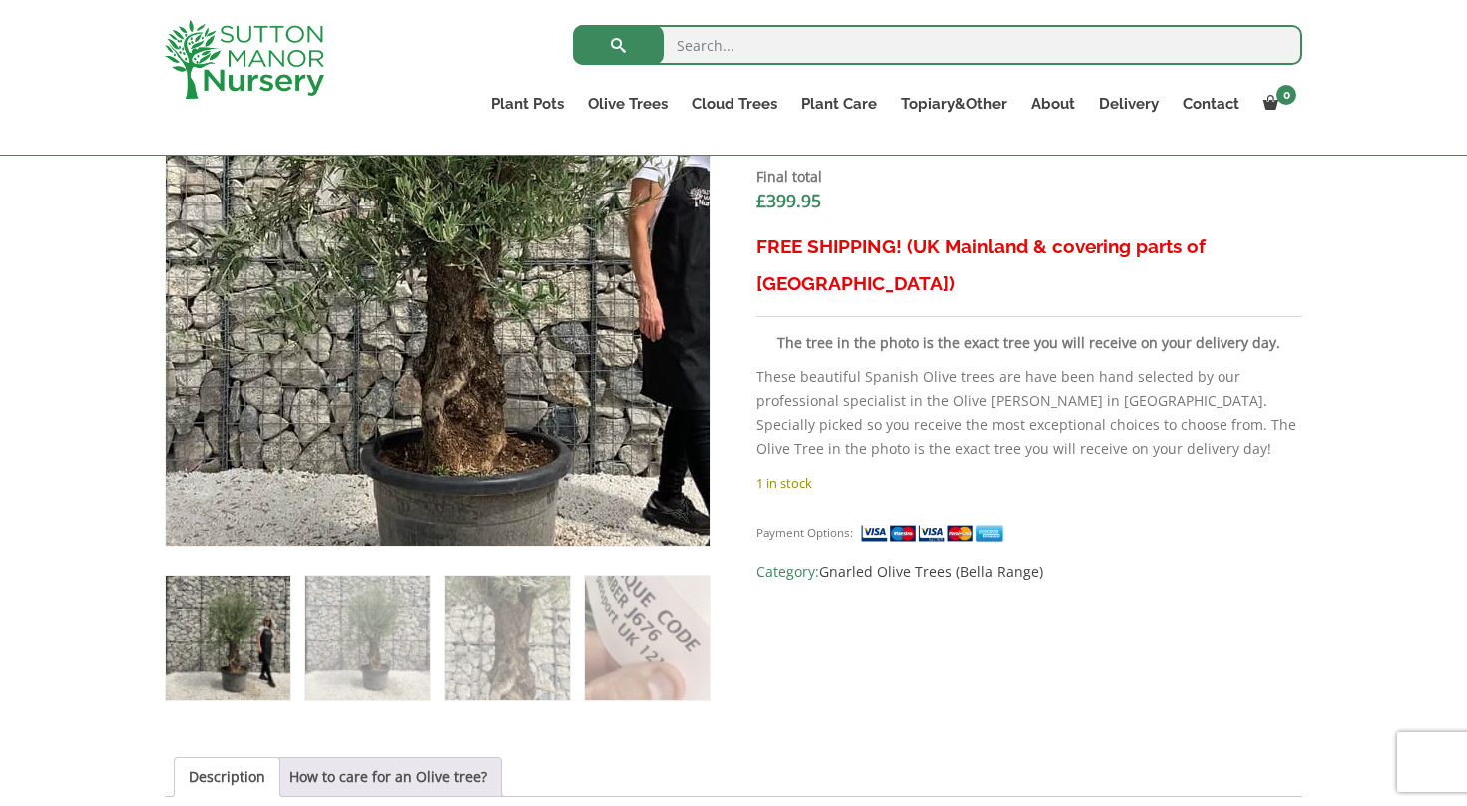
scroll to position [799, 0]
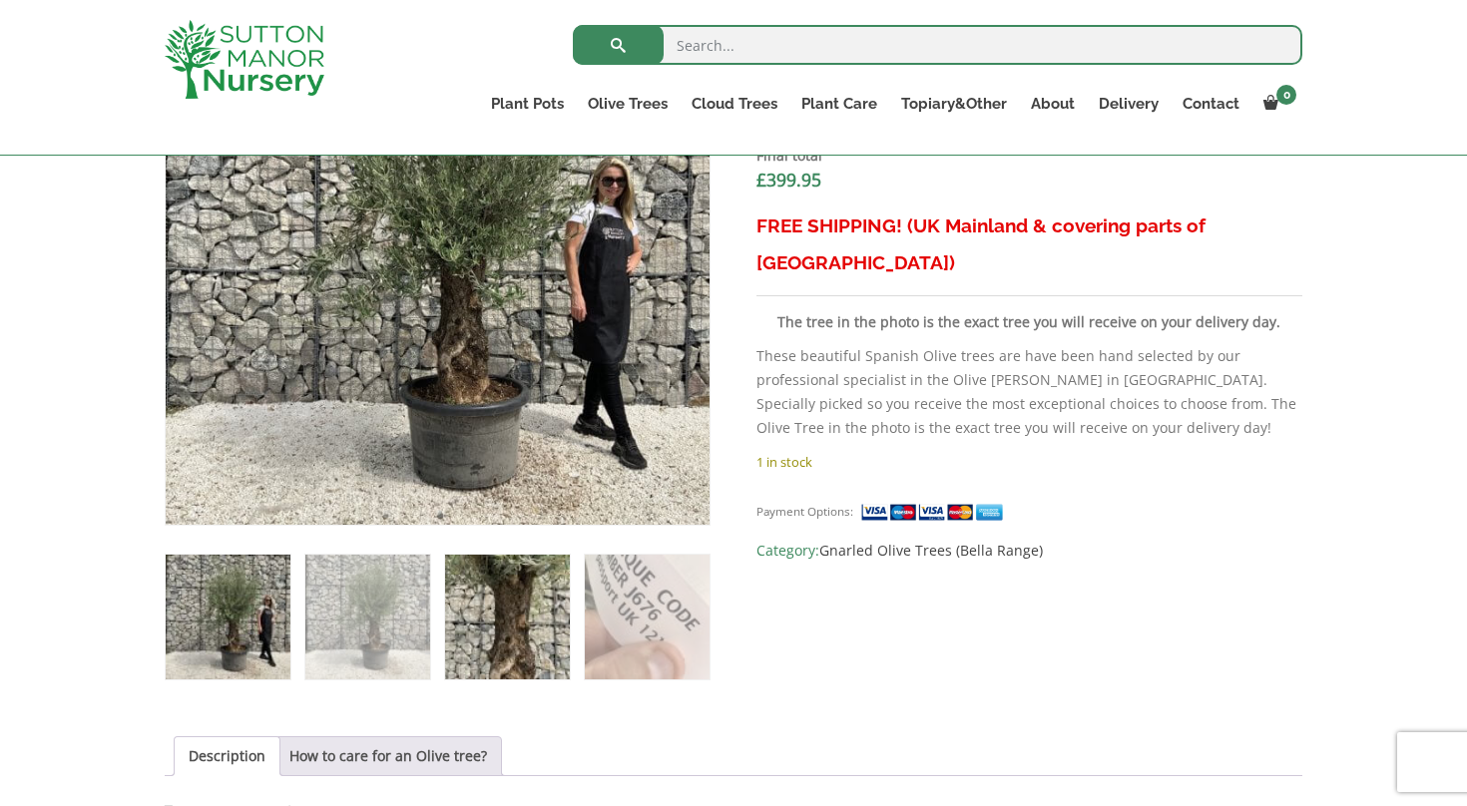
click at [525, 615] on img at bounding box center [507, 617] width 125 height 125
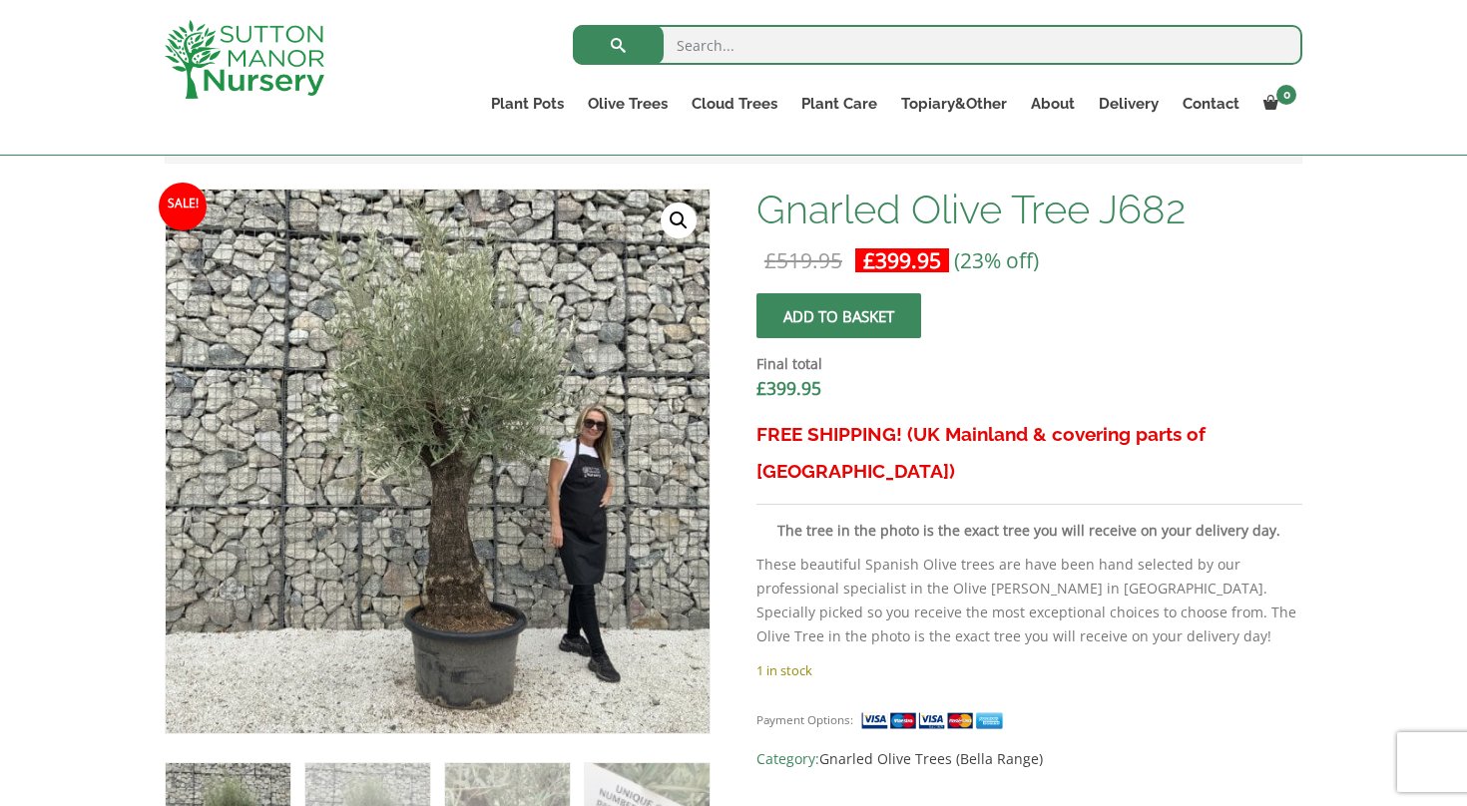
scroll to position [581, 0]
